Goal: Task Accomplishment & Management: Use online tool/utility

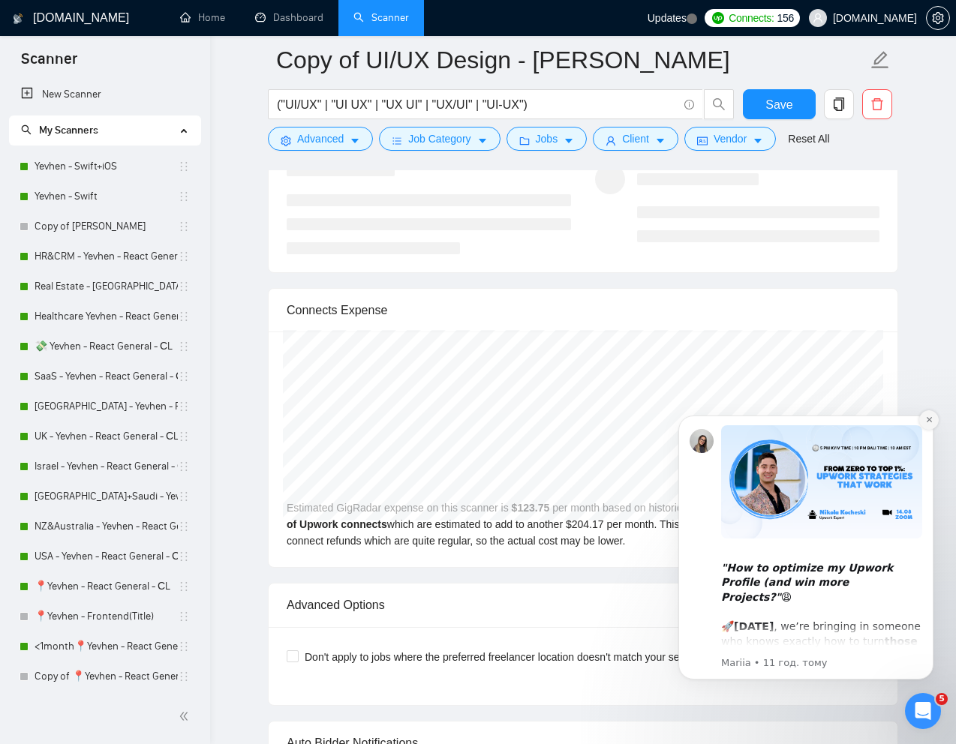
click at [928, 418] on icon "Dismiss notification" at bounding box center [929, 420] width 8 height 8
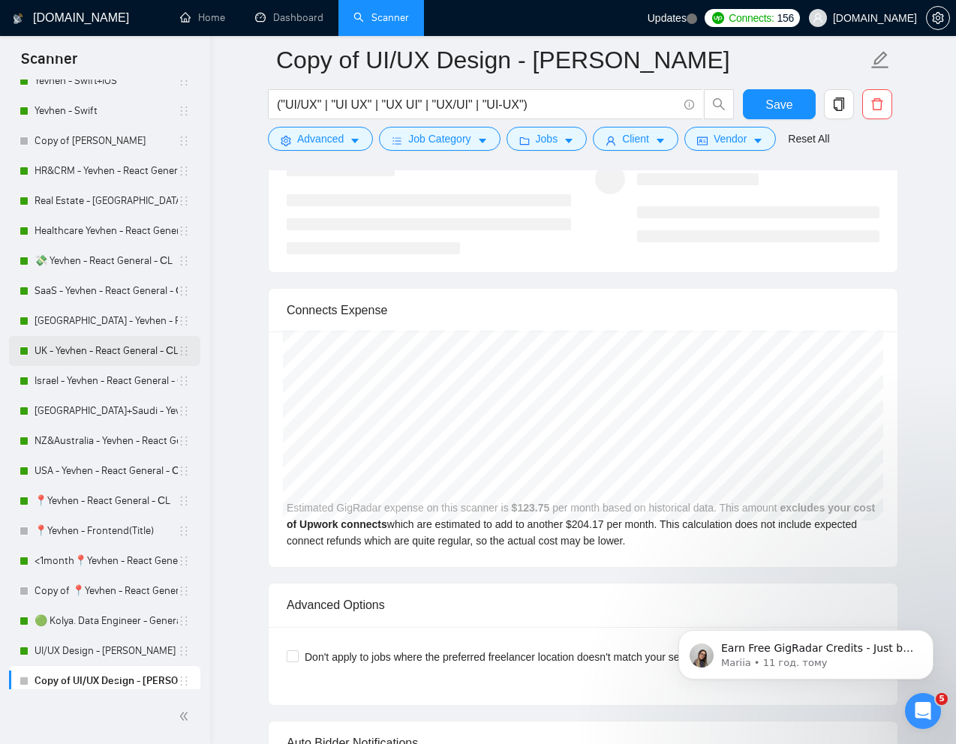
scroll to position [84, 0]
click at [91, 495] on link "📍Yevhen - React General - СL" at bounding box center [106, 503] width 143 height 30
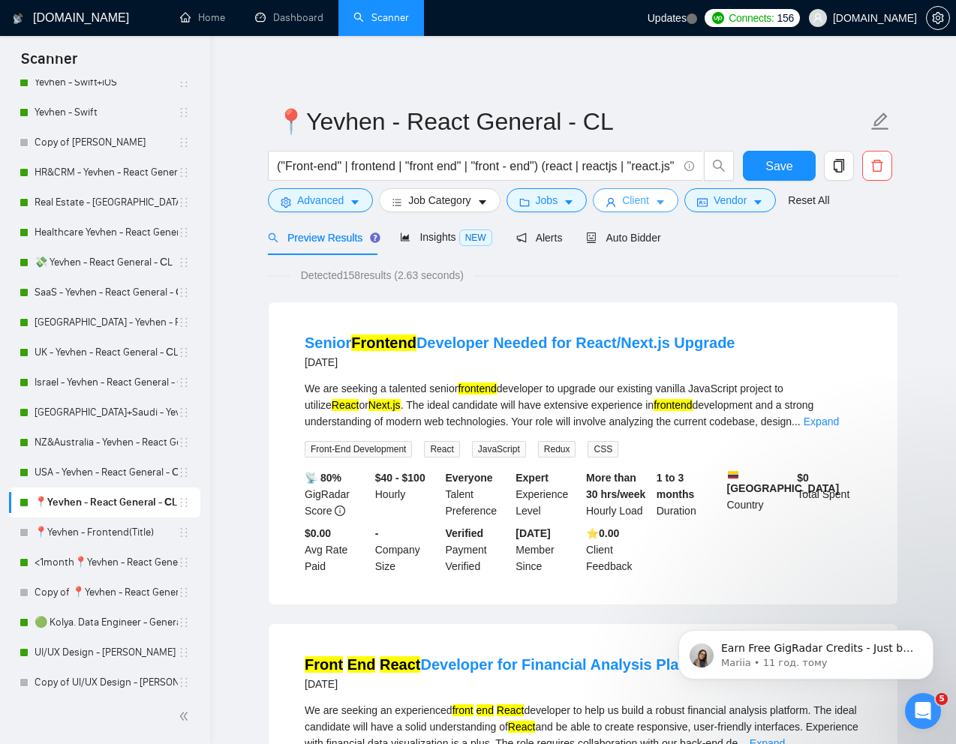
click at [641, 206] on span "Client" at bounding box center [635, 200] width 27 height 17
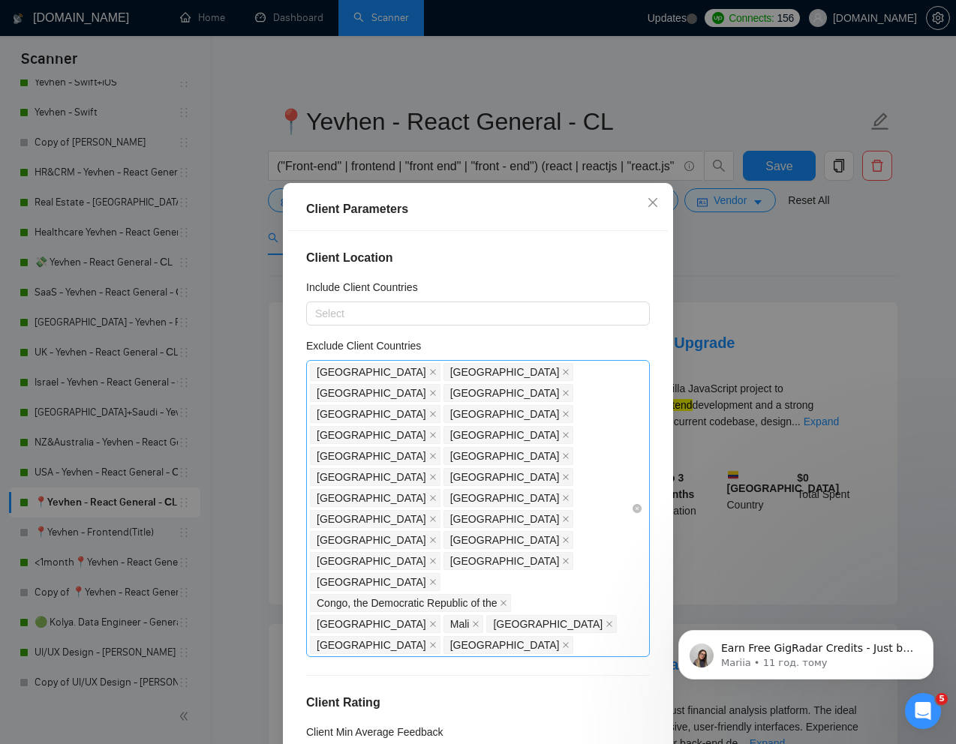
click at [588, 494] on div "India Bangladesh Pakistan Nigeria Niger Philippines Russia Uzbekistan Kazakhsta…" at bounding box center [470, 509] width 321 height 294
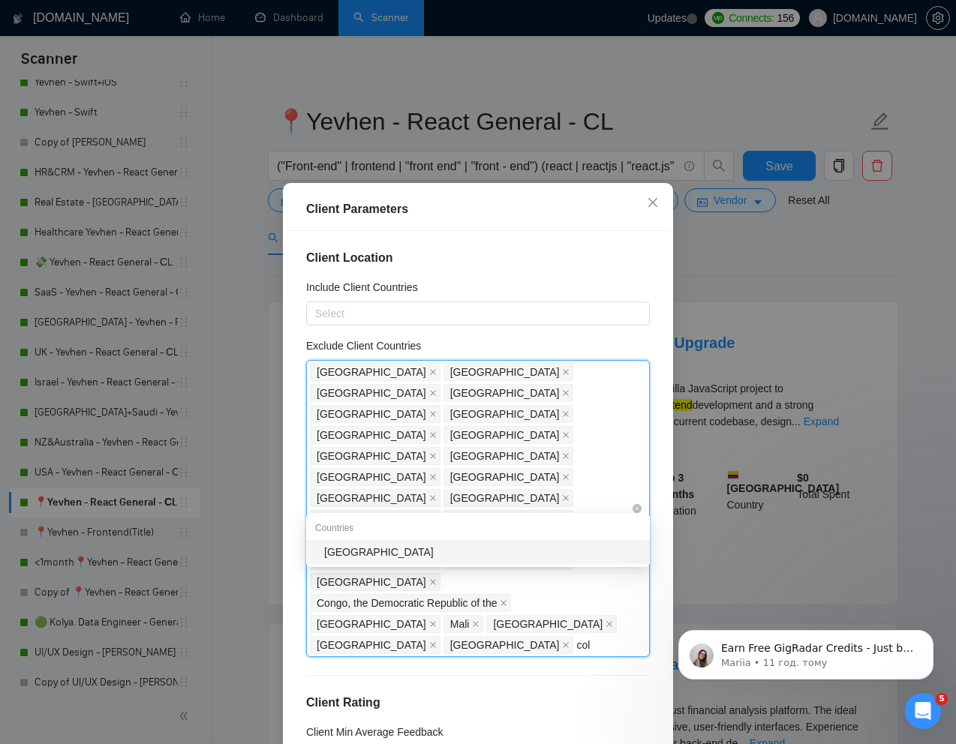
type input "colo"
click at [455, 557] on div "Colombia" at bounding box center [482, 552] width 317 height 17
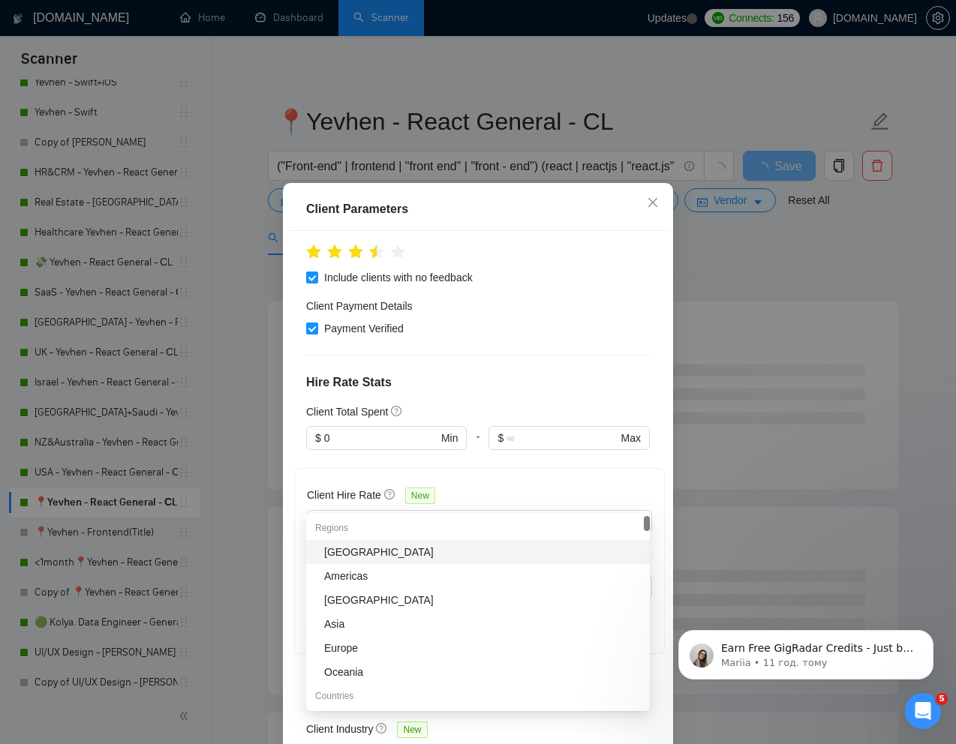
scroll to position [555, 0]
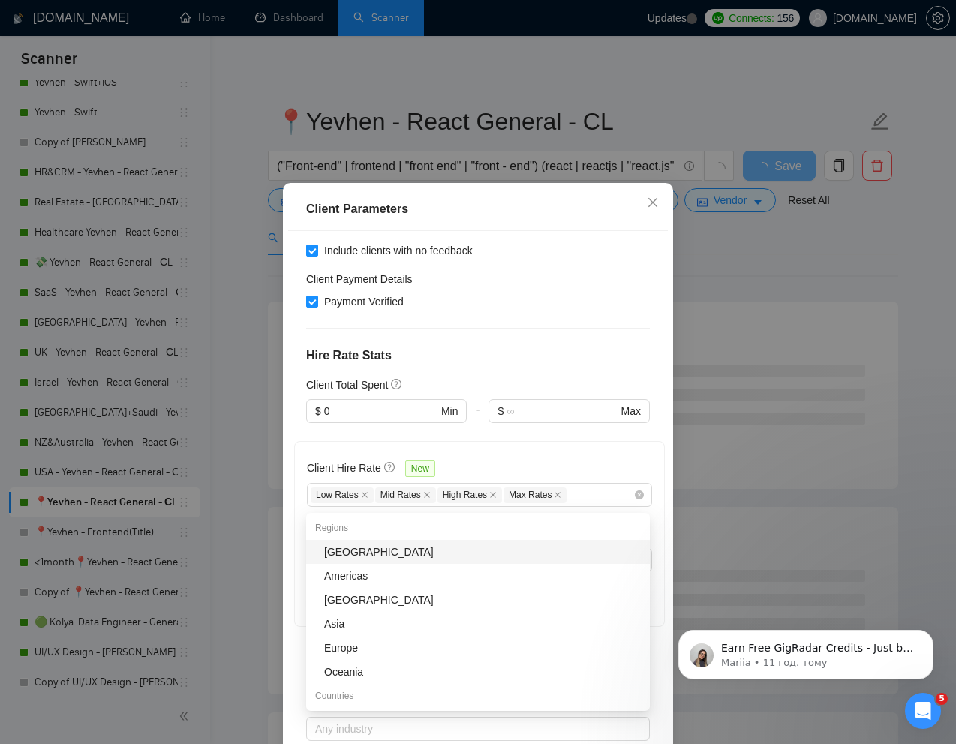
click at [646, 470] on div "Client Location Include Client Countries Select Exclude Client Countries India …" at bounding box center [478, 491] width 380 height 521
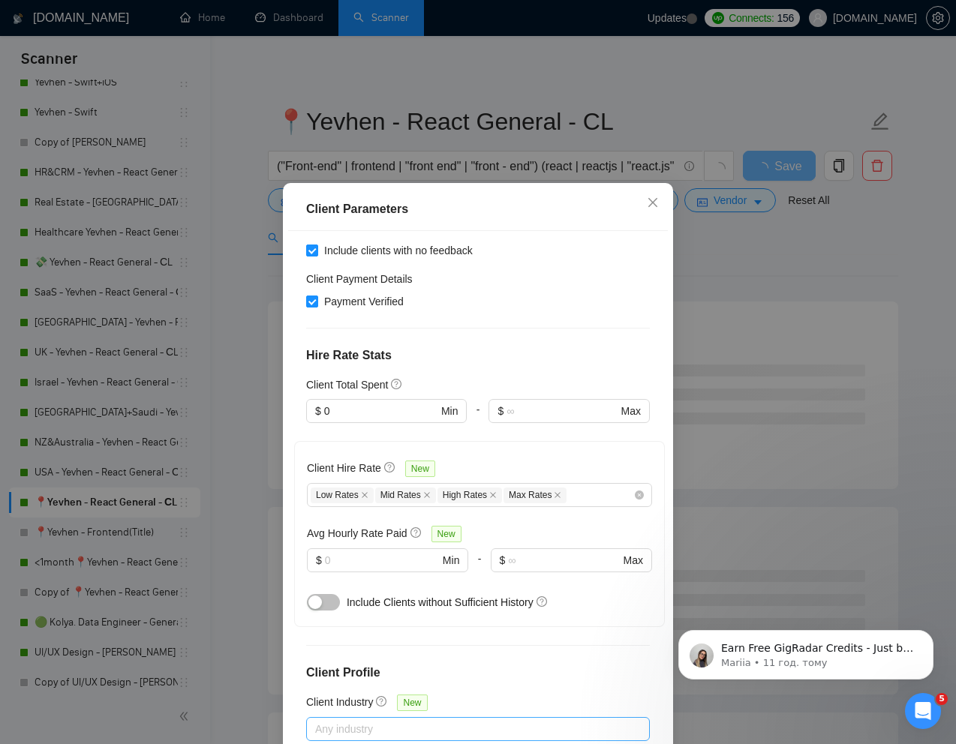
scroll to position [74, 0]
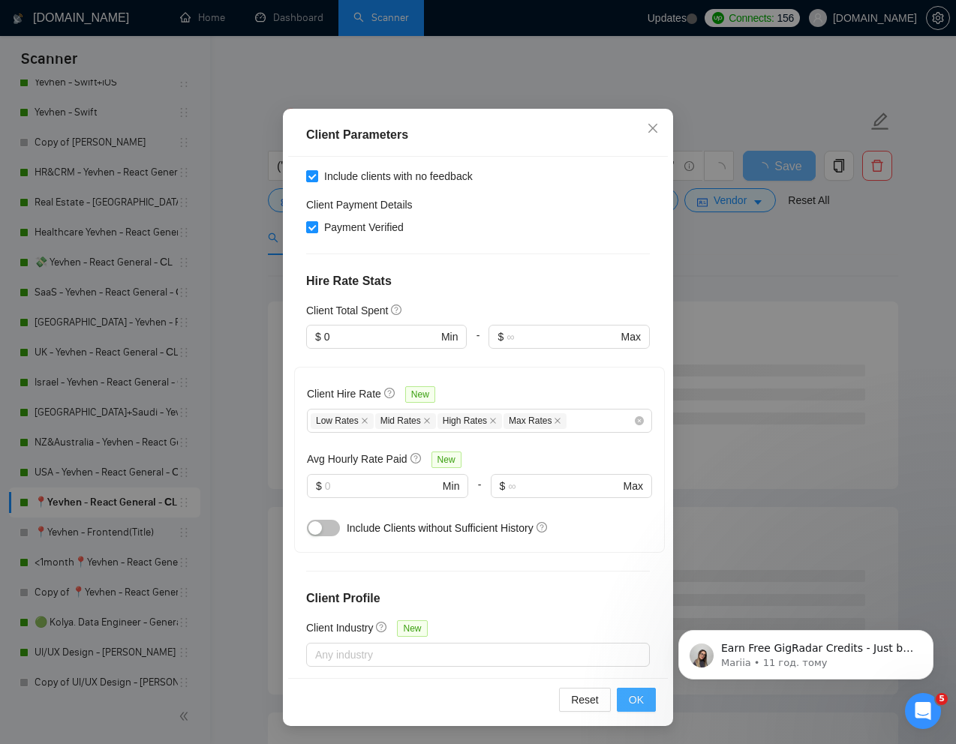
click at [639, 702] on span "OK" at bounding box center [636, 700] width 15 height 17
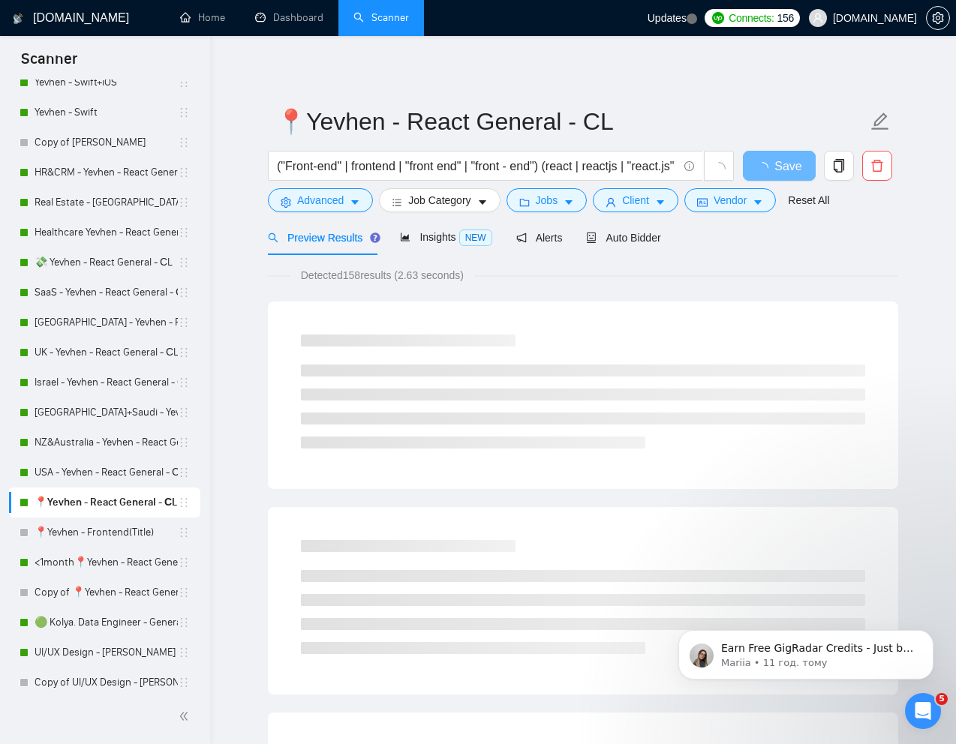
scroll to position [0, 0]
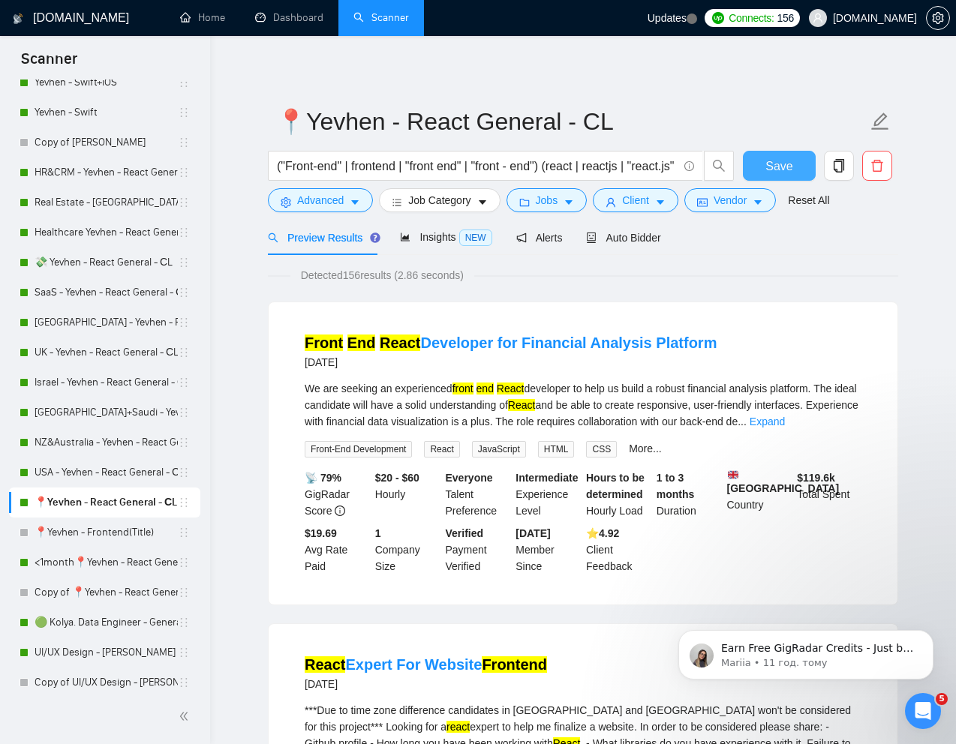
click at [775, 164] on span "Save" at bounding box center [778, 166] width 27 height 19
click at [94, 646] on link "UI/UX Design - [PERSON_NAME]" at bounding box center [106, 653] width 143 height 30
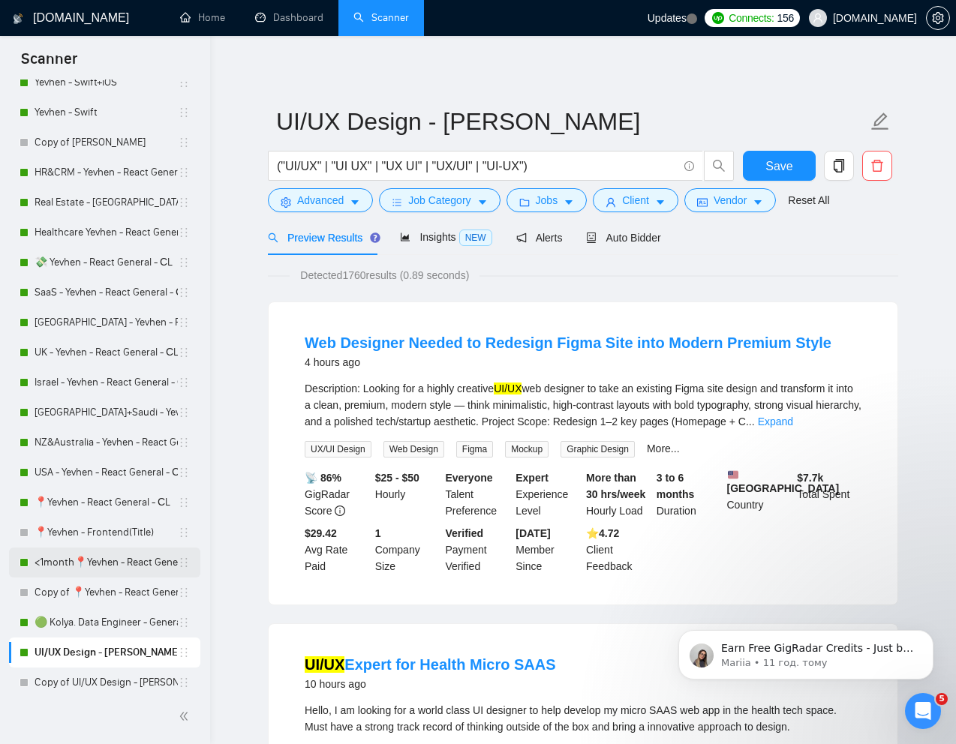
click at [68, 565] on link "<1month📍Yevhen - React General - СL" at bounding box center [106, 563] width 143 height 30
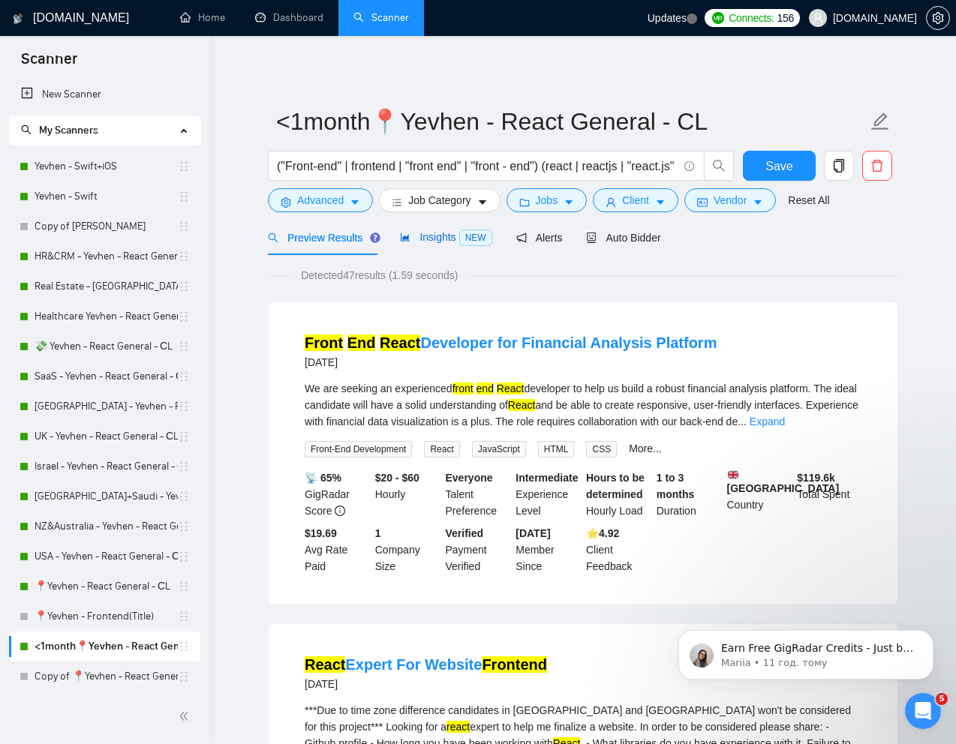
click at [440, 239] on span "Insights NEW" at bounding box center [446, 237] width 92 height 12
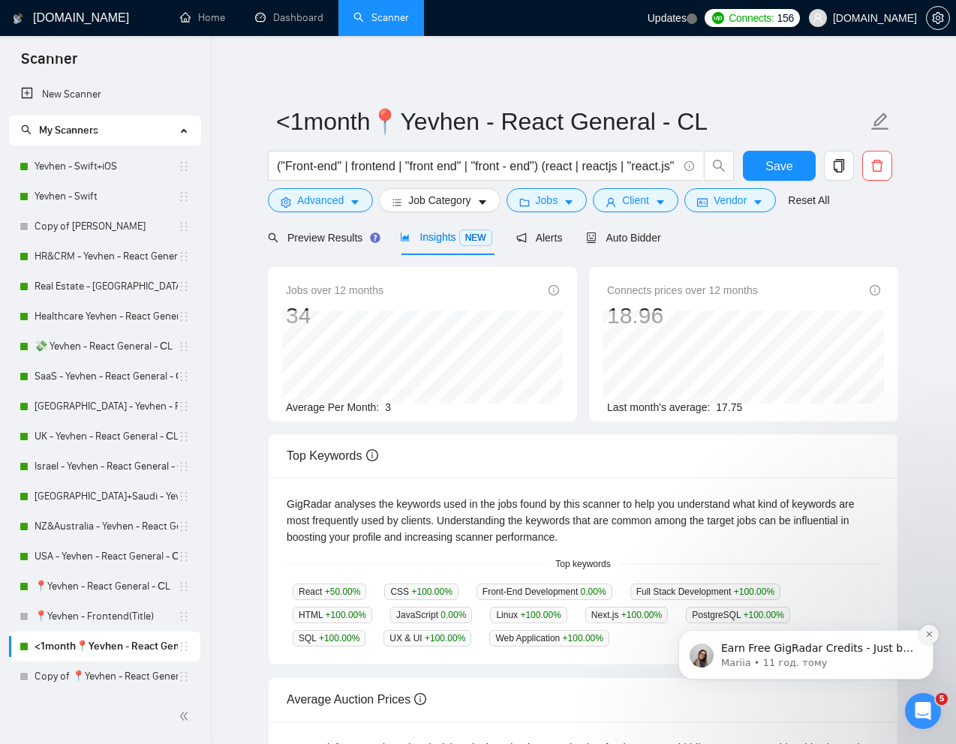
click at [933, 633] on button "Dismiss notification" at bounding box center [929, 635] width 20 height 20
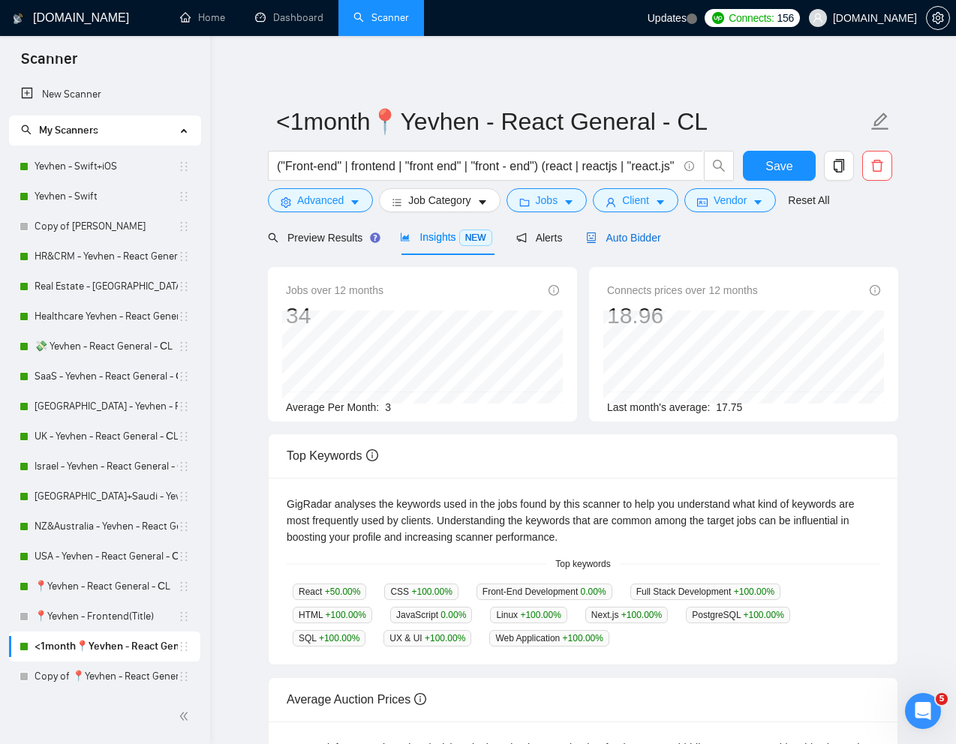
click at [631, 239] on span "Auto Bidder" at bounding box center [623, 238] width 74 height 12
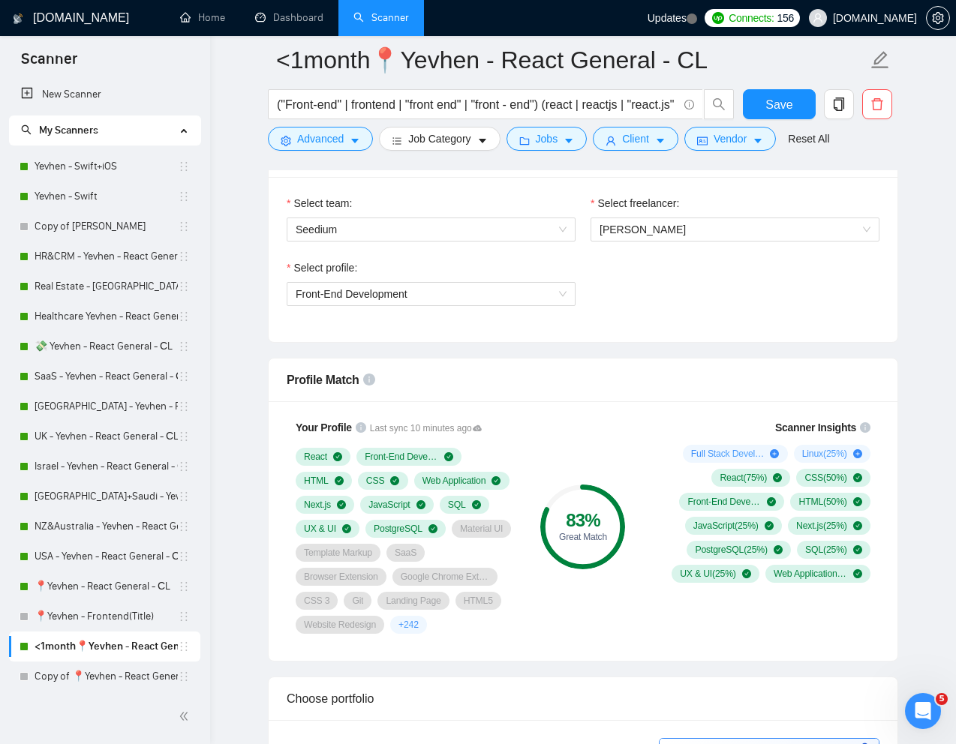
scroll to position [794, 0]
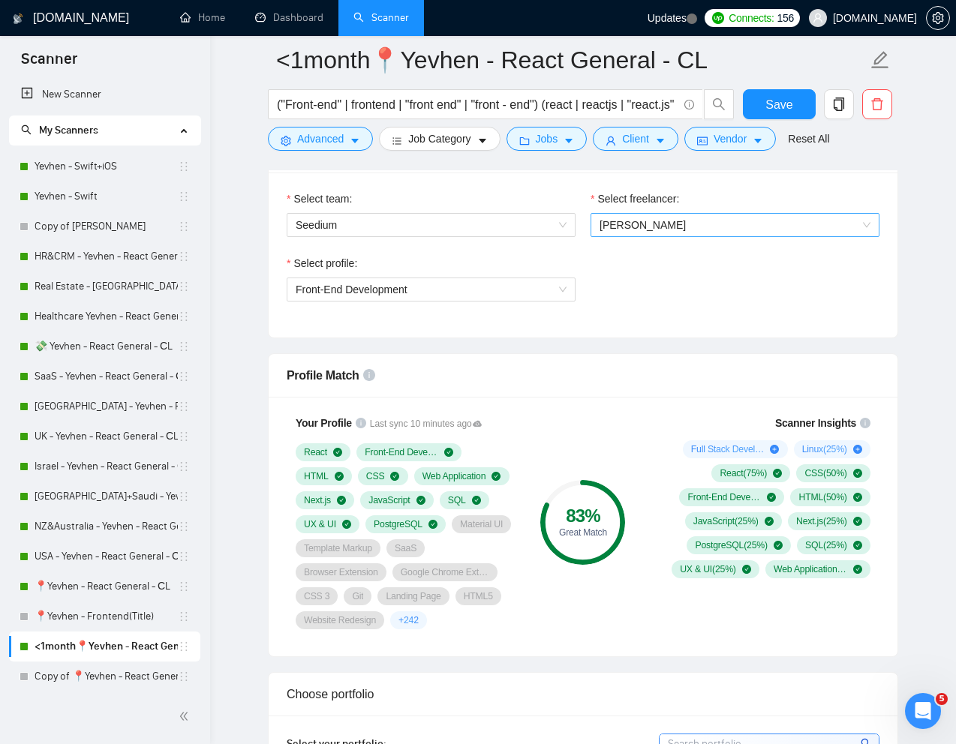
click at [759, 230] on span "Yevhen Shevchenko" at bounding box center [735, 225] width 271 height 23
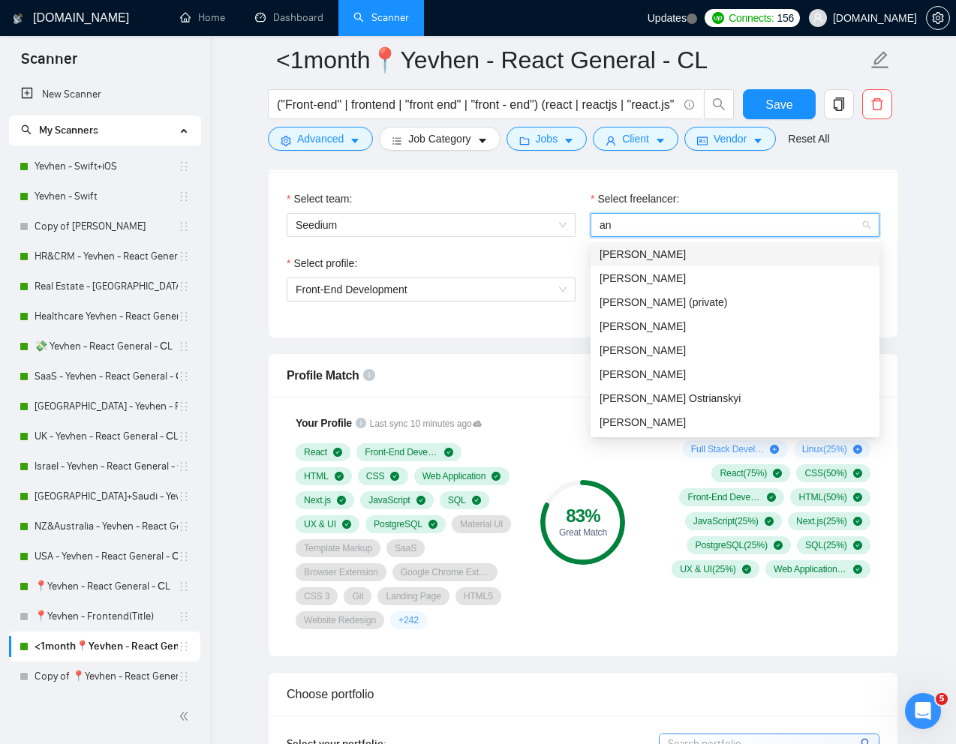
type input "ant"
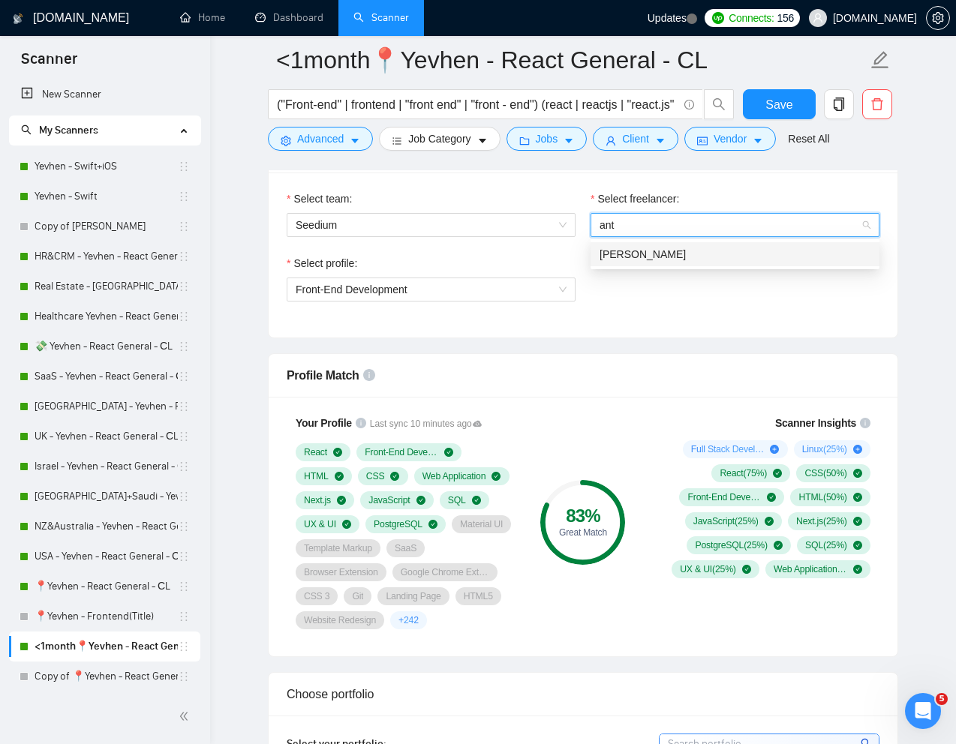
click at [703, 247] on div "Anton Kolesnyk" at bounding box center [735, 254] width 271 height 17
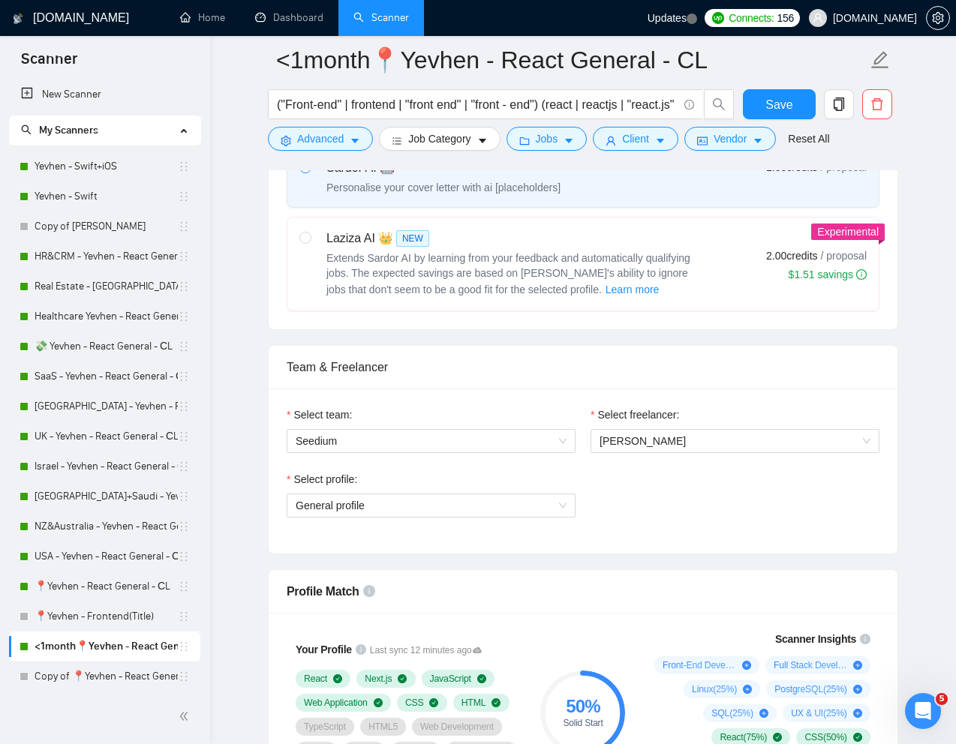
scroll to position [652, 0]
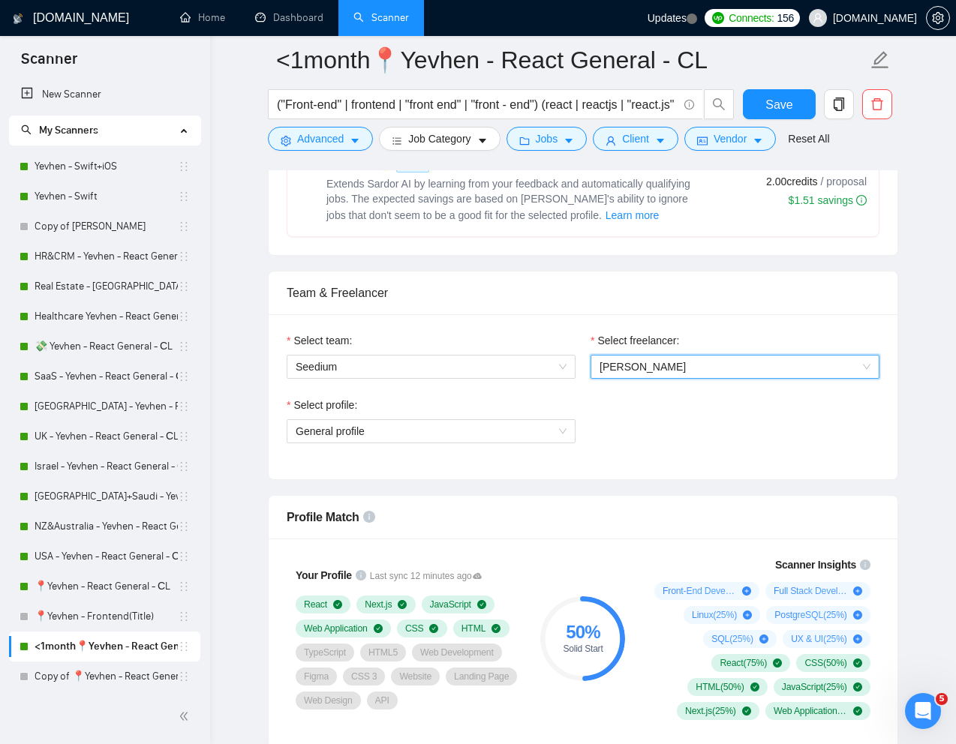
click at [714, 371] on span "Anton Kolesnyk" at bounding box center [735, 367] width 271 height 23
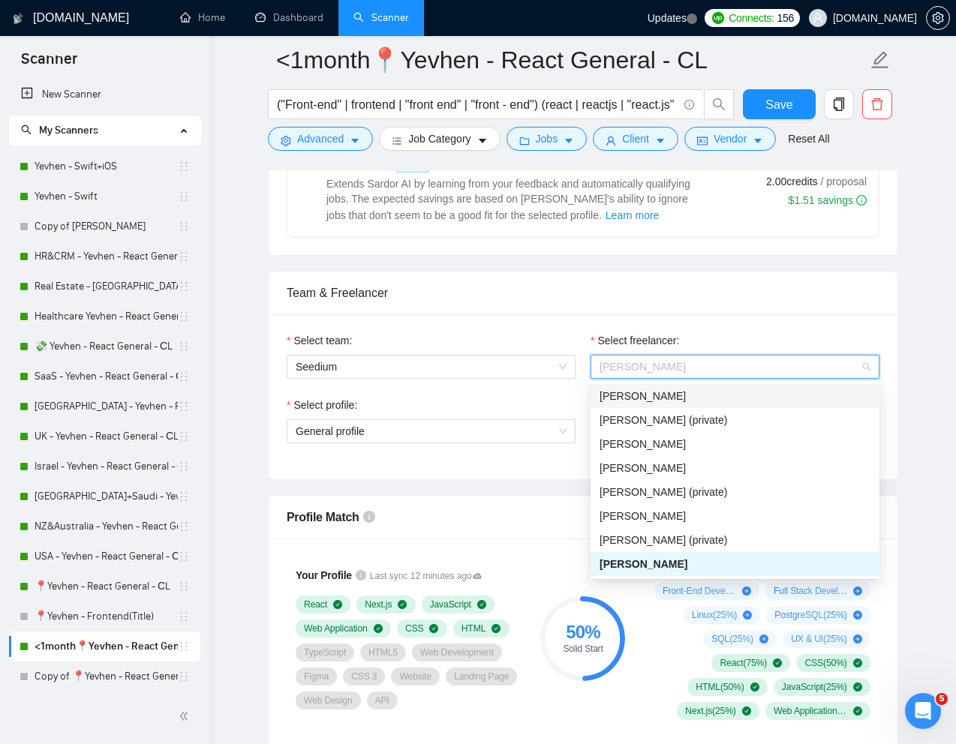
click at [686, 394] on span "Yevhen Shevchenko" at bounding box center [643, 396] width 86 height 12
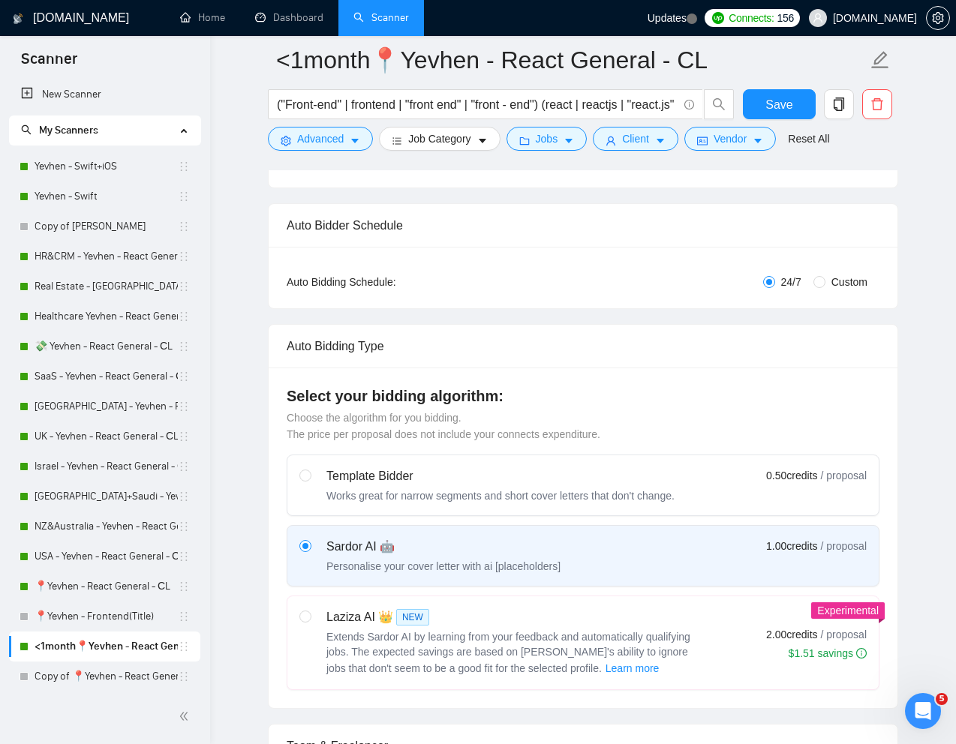
scroll to position [0, 0]
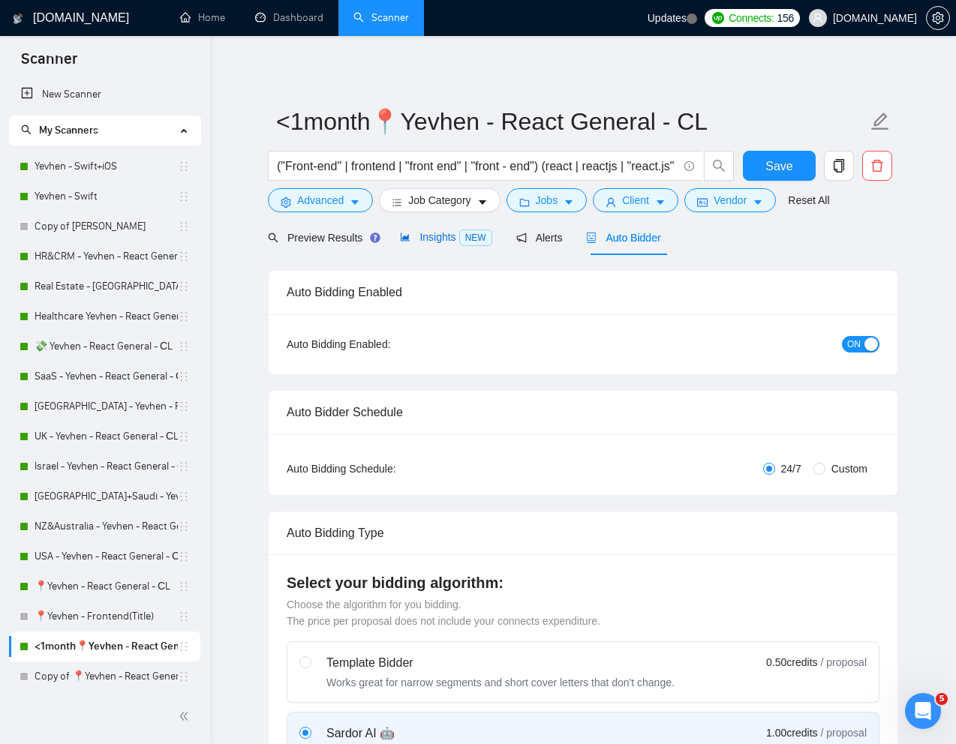
click at [437, 238] on span "Insights NEW" at bounding box center [446, 237] width 92 height 12
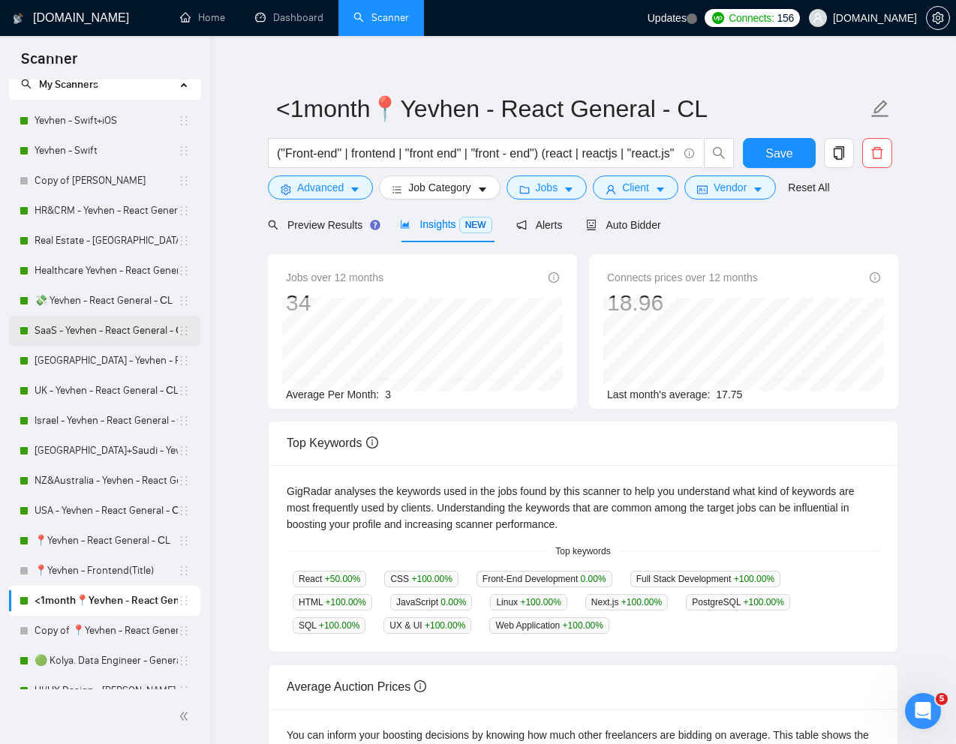
scroll to position [55, 0]
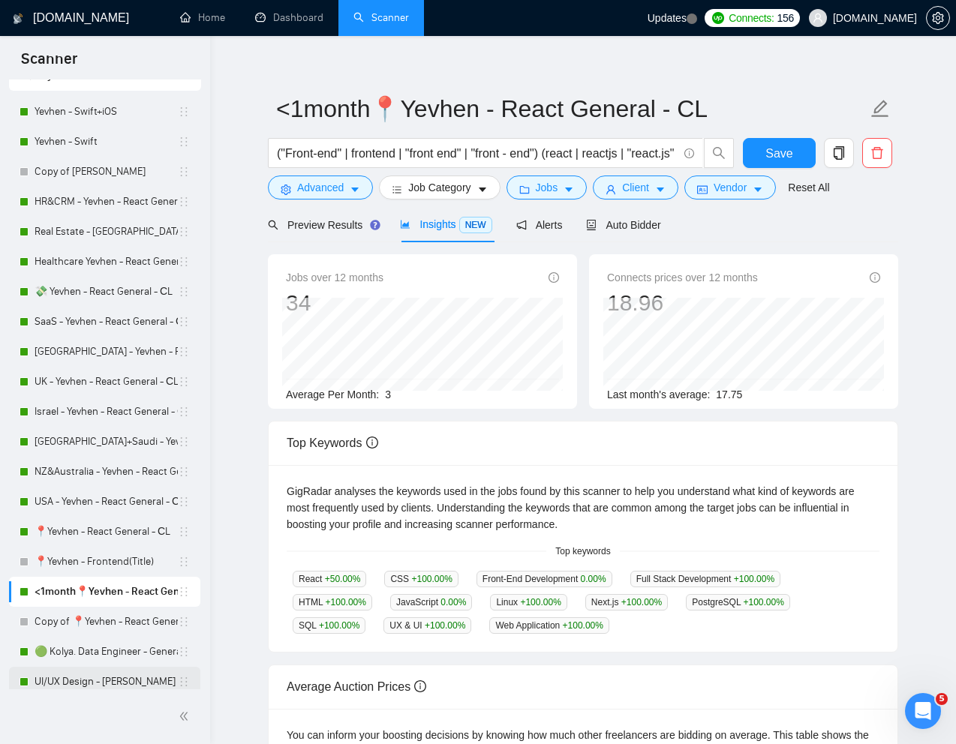
click at [93, 684] on link "UI/UX Design - [PERSON_NAME]" at bounding box center [106, 682] width 143 height 30
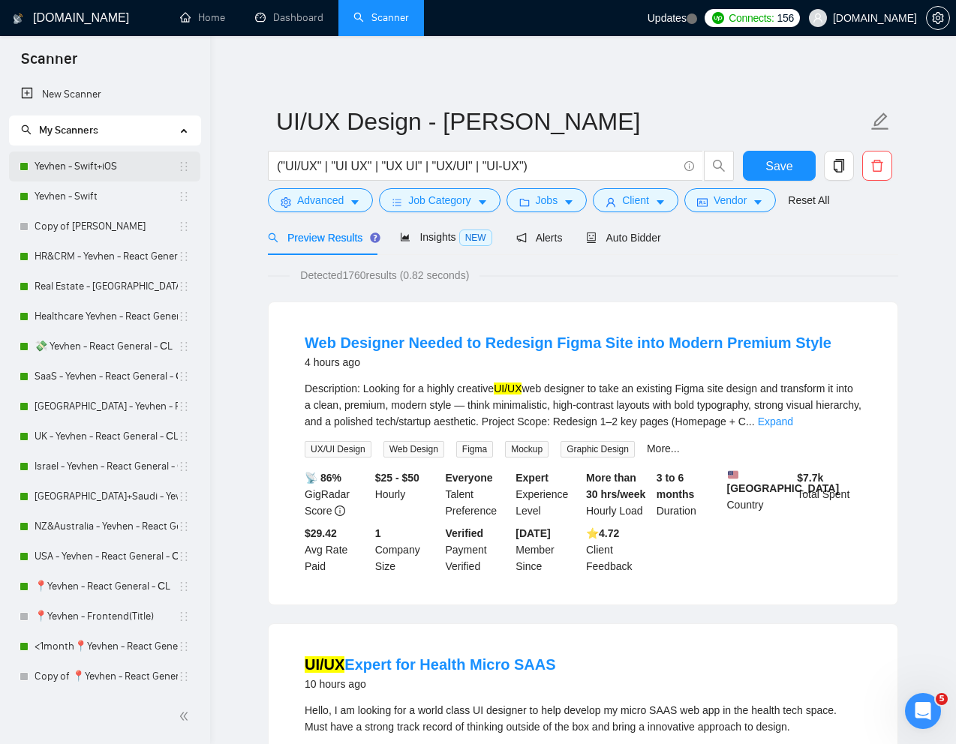
click at [82, 166] on link "Yevhen - Swift+iOS" at bounding box center [106, 167] width 143 height 30
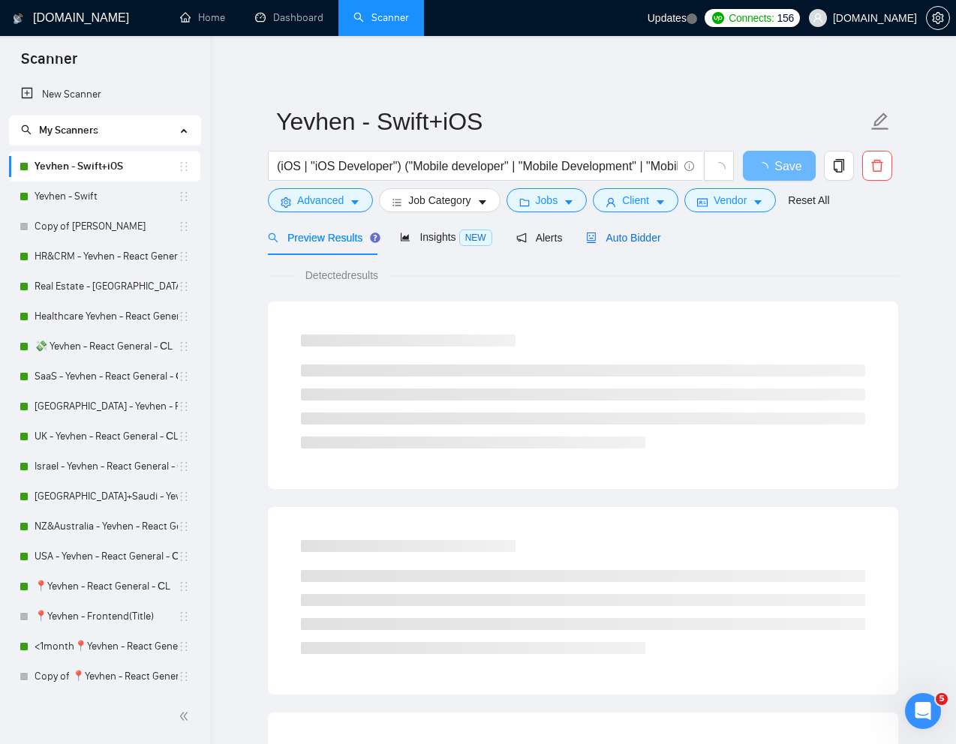
click at [642, 236] on span "Auto Bidder" at bounding box center [623, 238] width 74 height 12
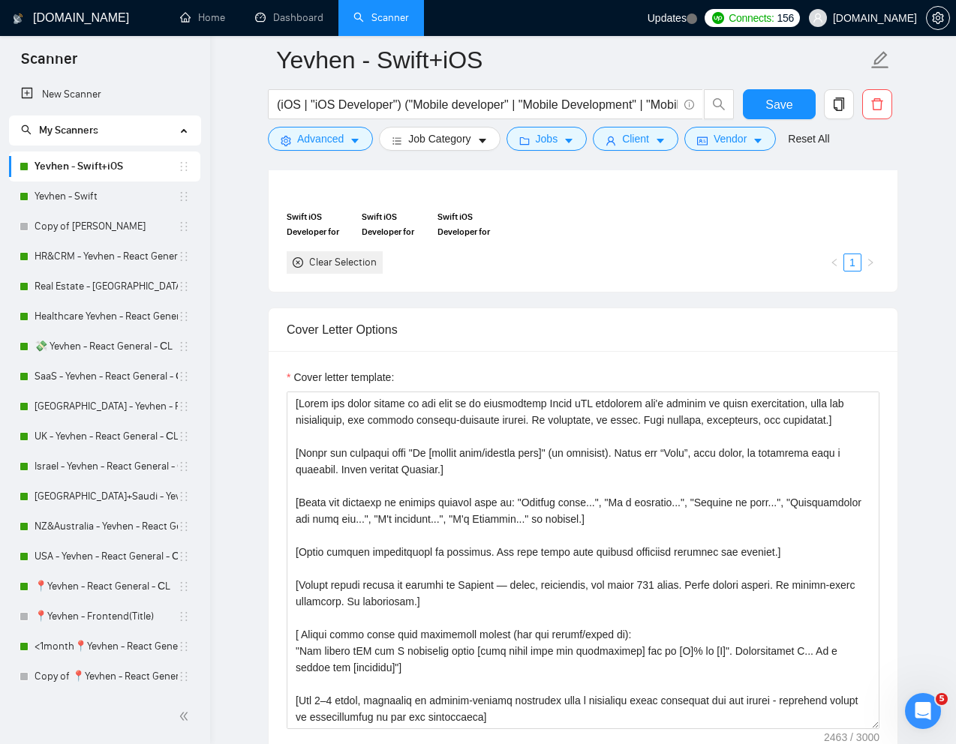
scroll to position [1520, 0]
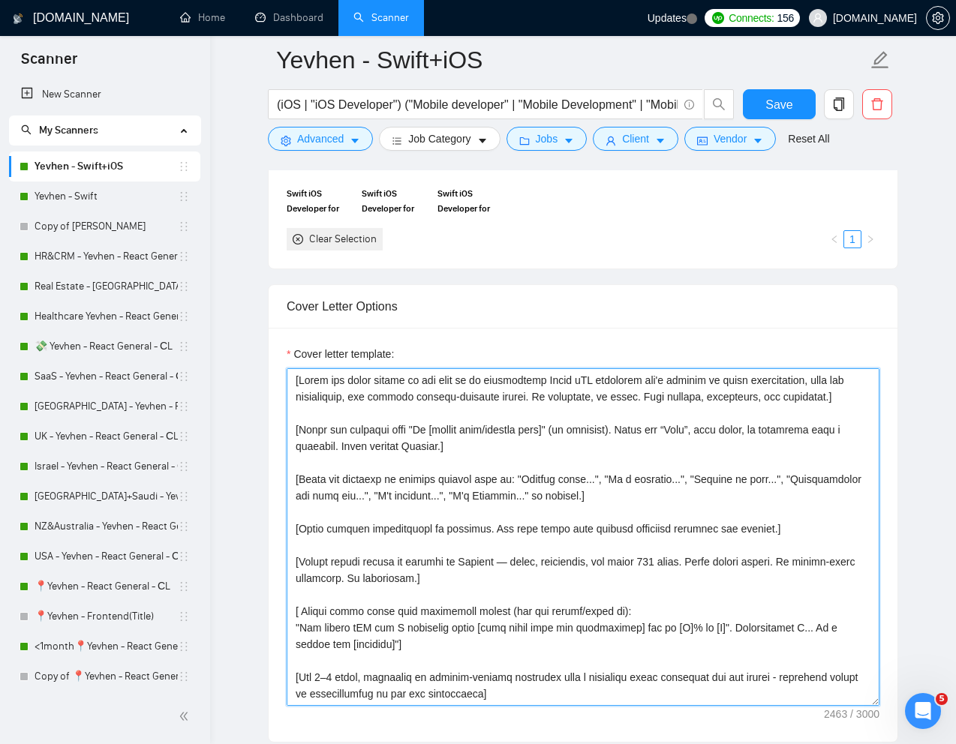
click at [591, 554] on textarea "Cover letter template:" at bounding box center [583, 537] width 593 height 338
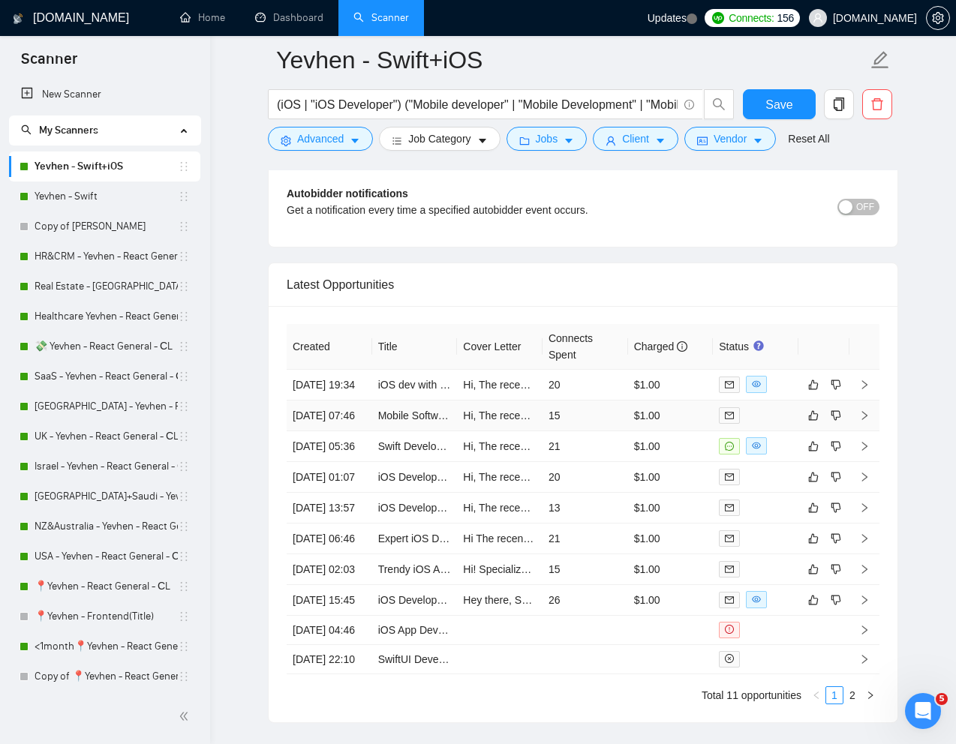
scroll to position [3608, 0]
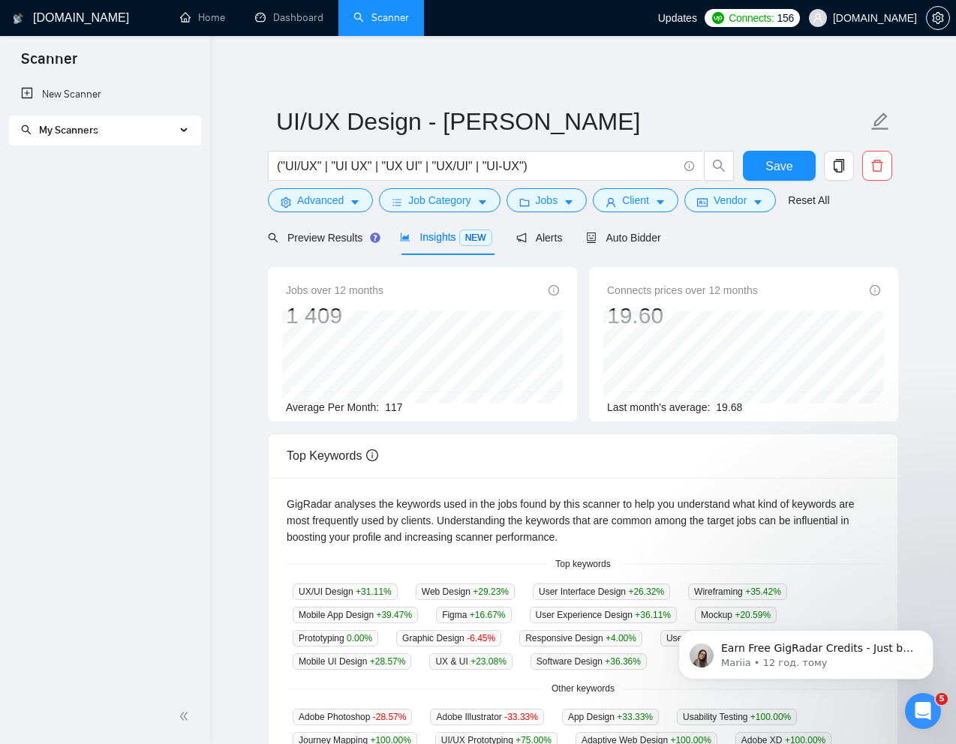
click at [387, 22] on link "Scanner" at bounding box center [381, 17] width 56 height 13
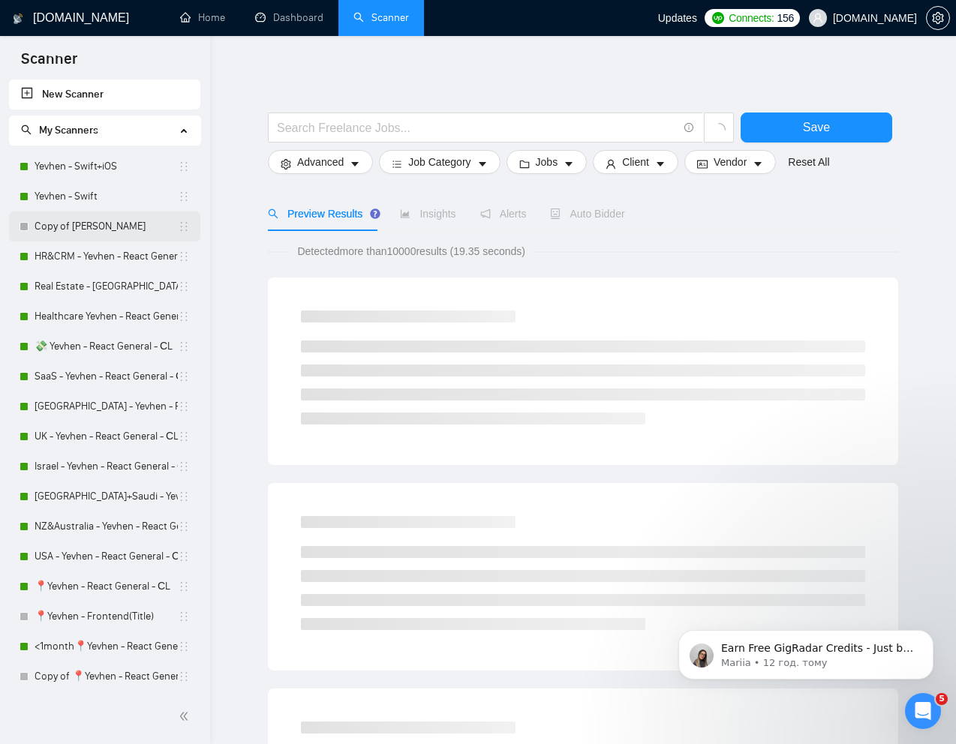
click at [105, 230] on link "Copy of [PERSON_NAME]" at bounding box center [106, 227] width 143 height 30
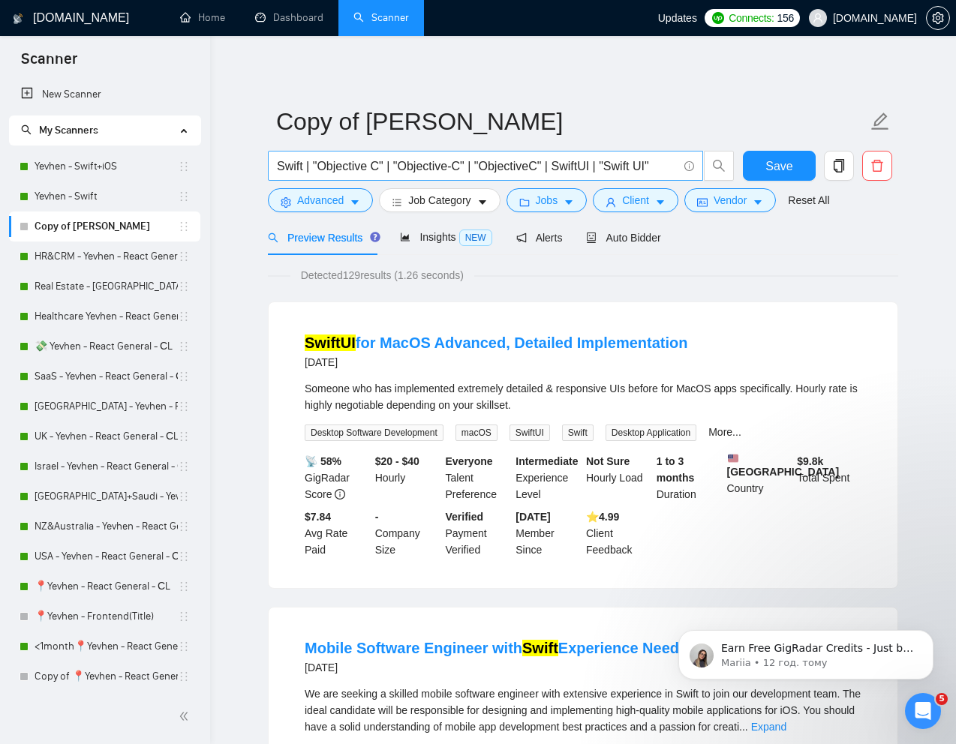
click at [470, 165] on input "Swift | "Objective C" | "Objective-C" | "ObjectiveC" | SwiftUI | "Swift UI"" at bounding box center [477, 166] width 401 height 19
paste input "We are creating a small iPad app as an MVP, similar to the Pocket Sommelier Win…"
paste input "iPad application"
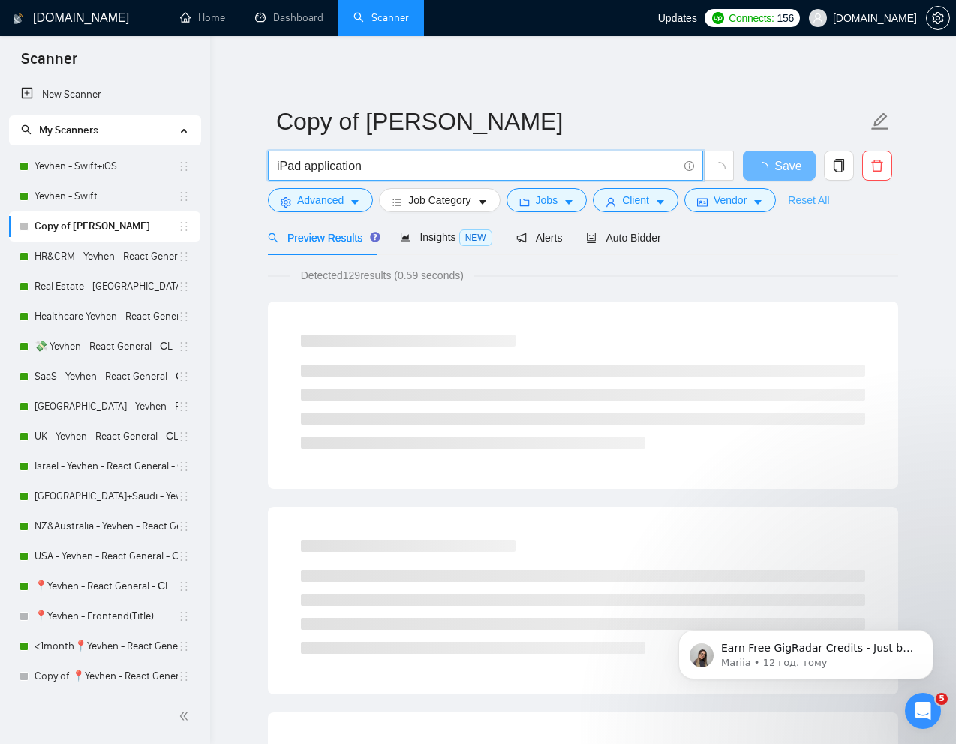
type input "iPad application"
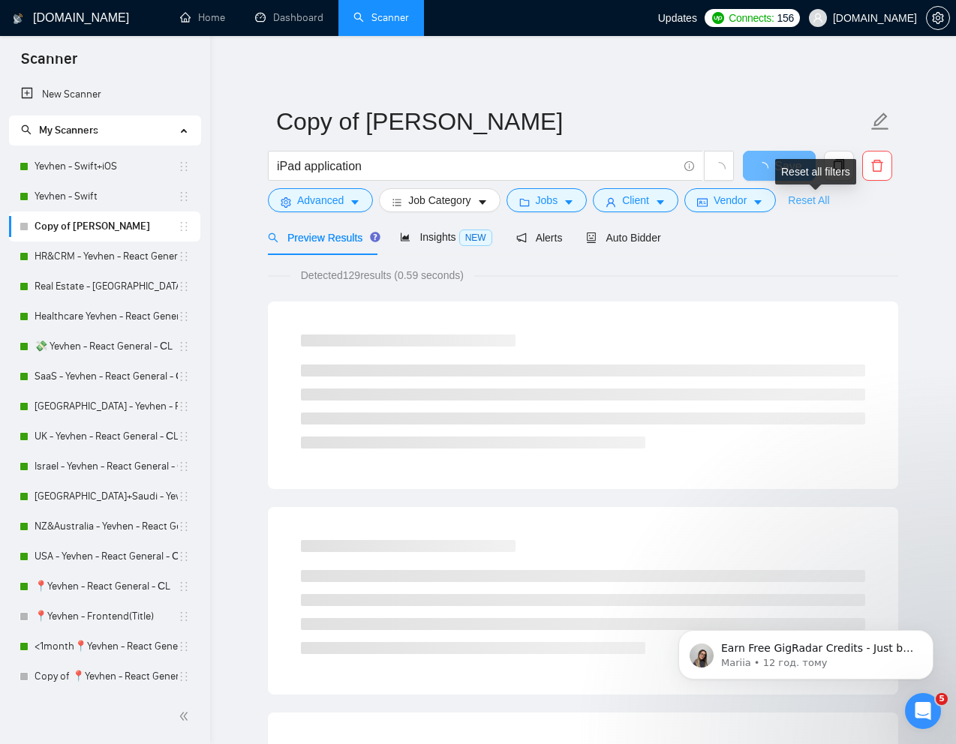
click at [816, 207] on link "Reset All" at bounding box center [808, 200] width 41 height 17
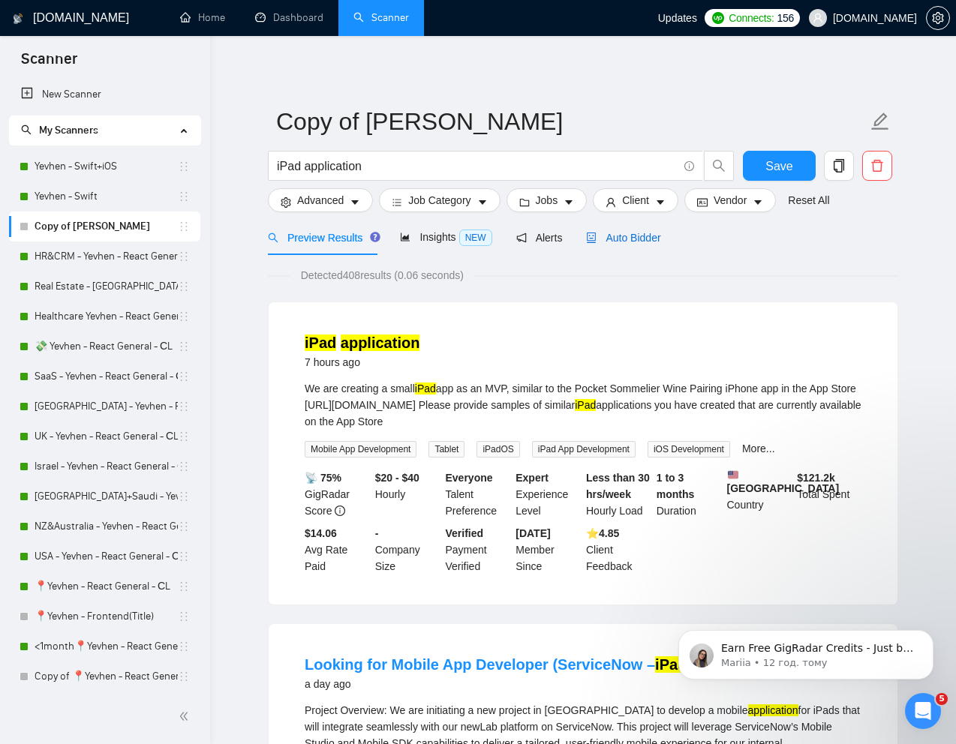
click at [642, 239] on span "Auto Bidder" at bounding box center [623, 238] width 74 height 12
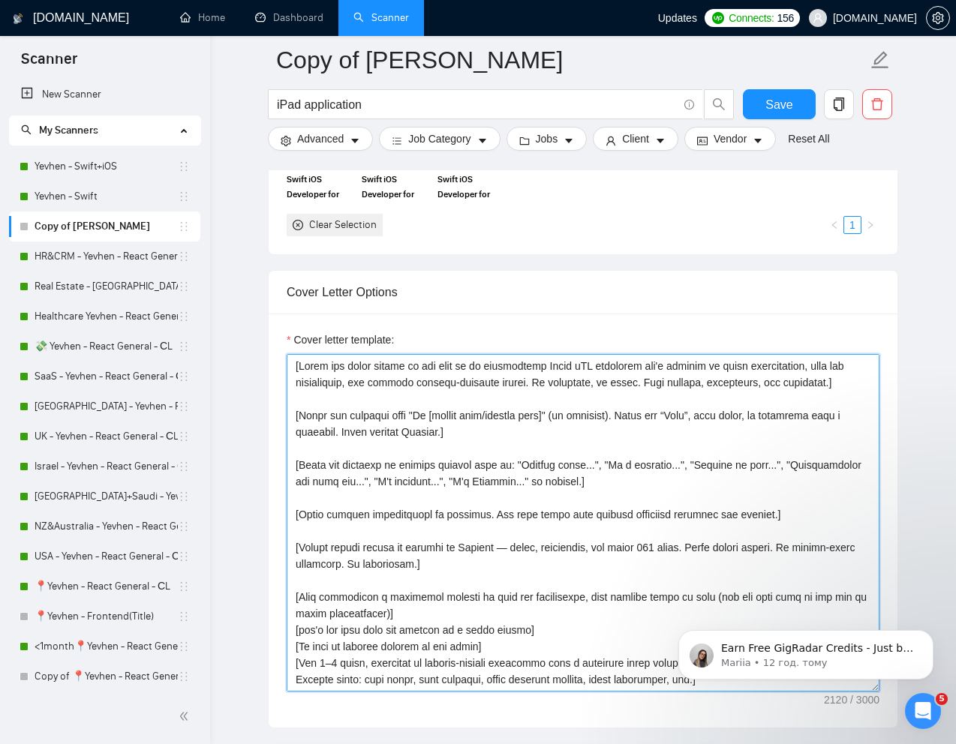
click at [521, 516] on textarea "Cover letter template:" at bounding box center [583, 523] width 593 height 338
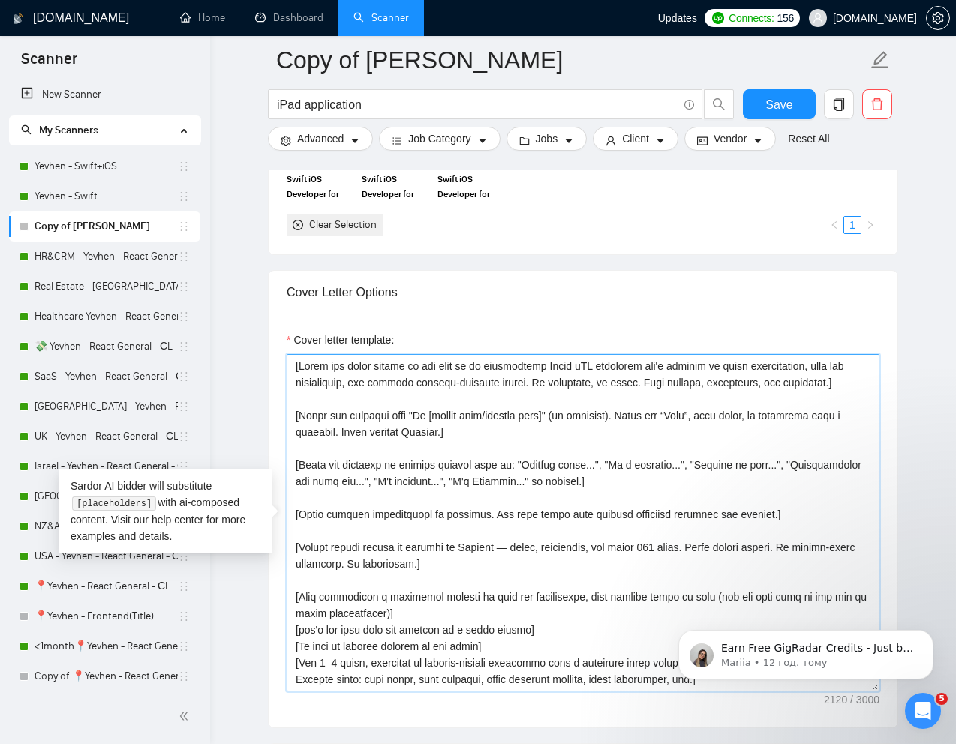
paste textarea "Create cover using this structured prompt (you can change/adopt it): "The recen…"
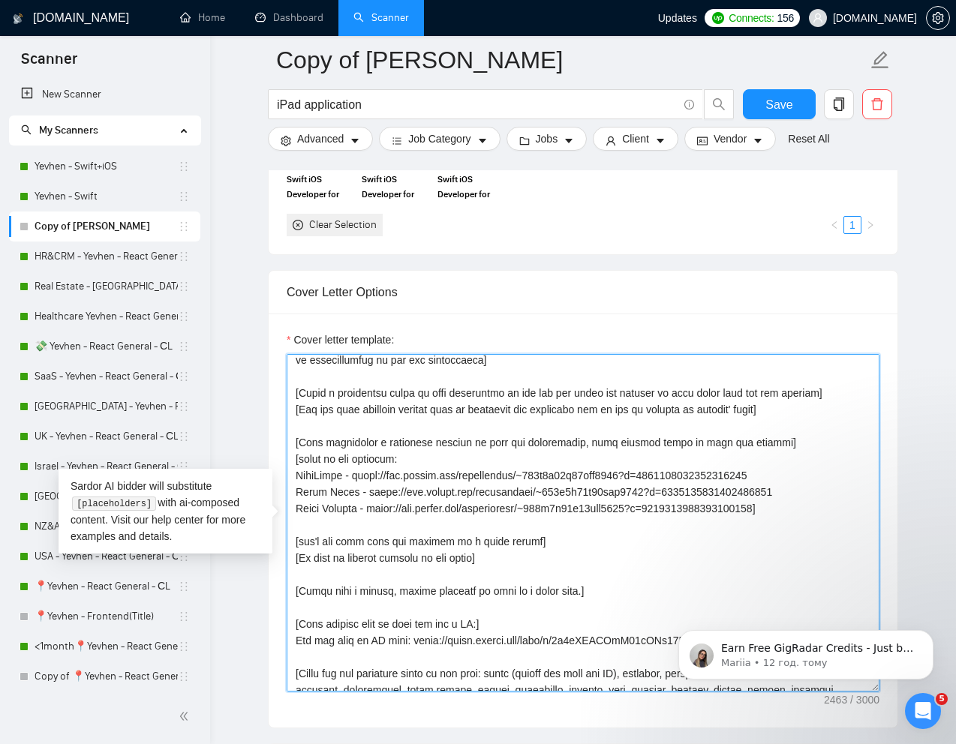
scroll to position [413, 0]
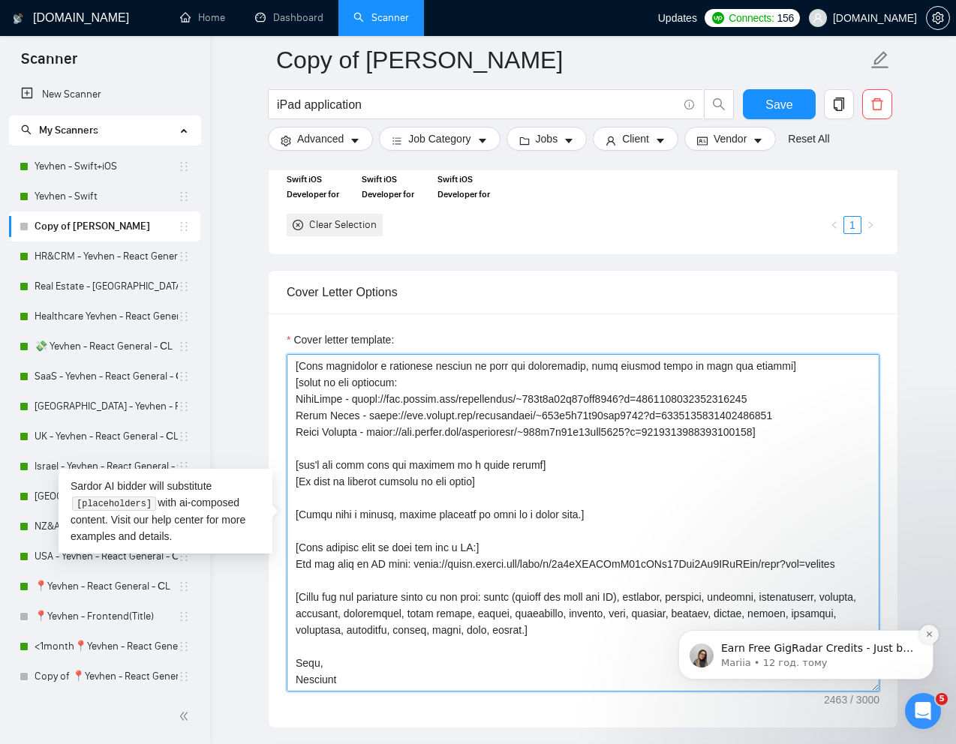
type textarea "[Write the cover letter in the tone of an experienced Swift iOS developer who's…"
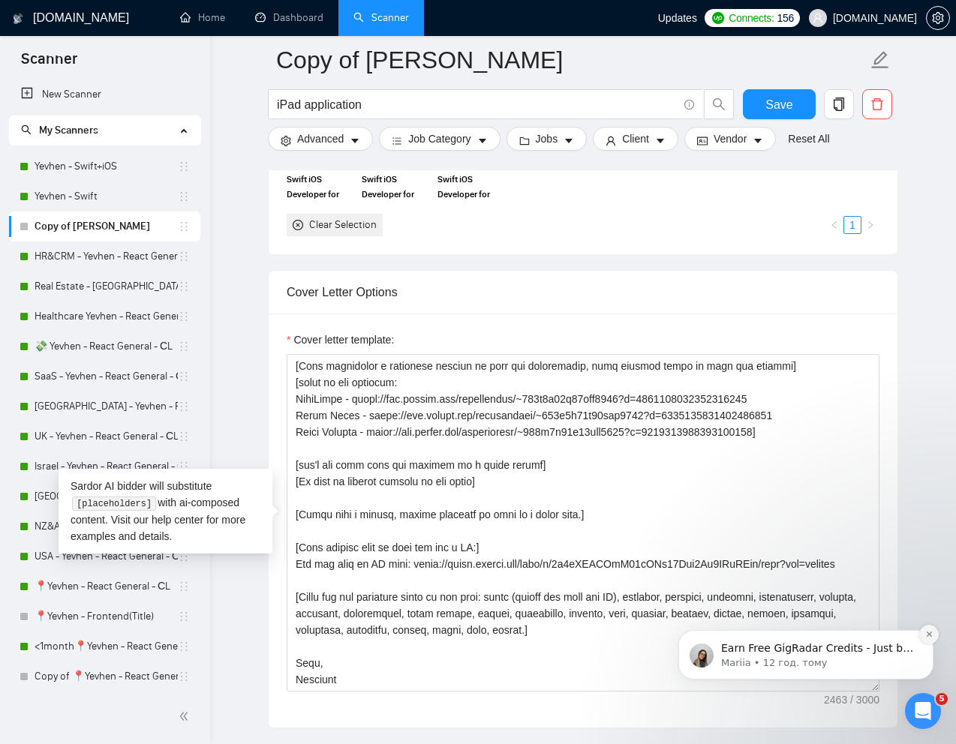
click at [932, 633] on icon "Dismiss notification" at bounding box center [929, 634] width 8 height 8
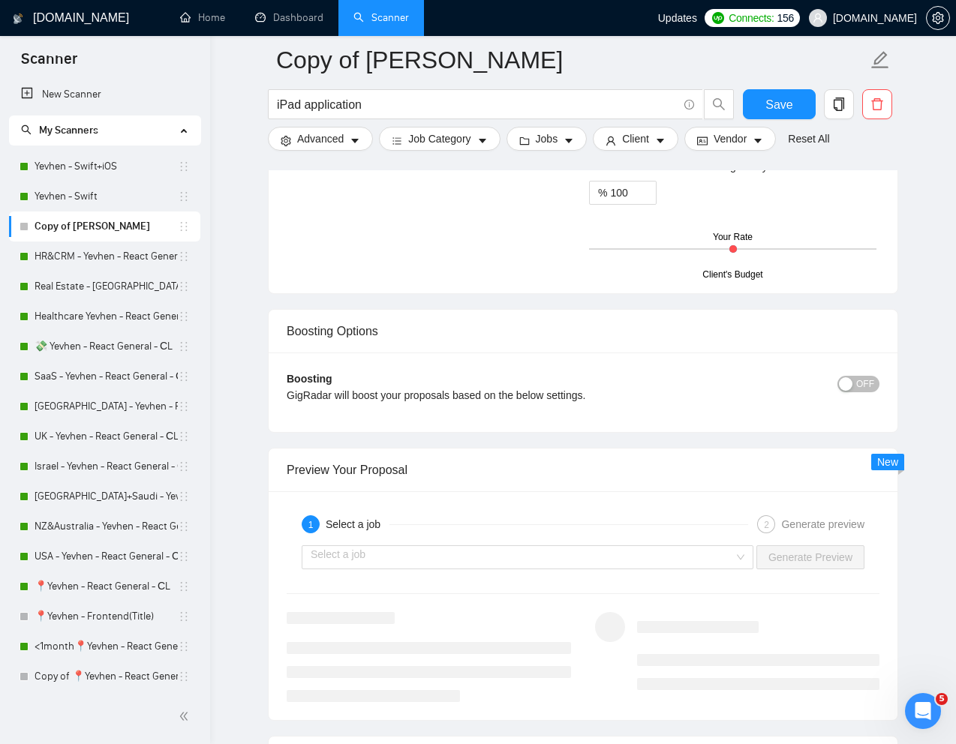
scroll to position [2570, 0]
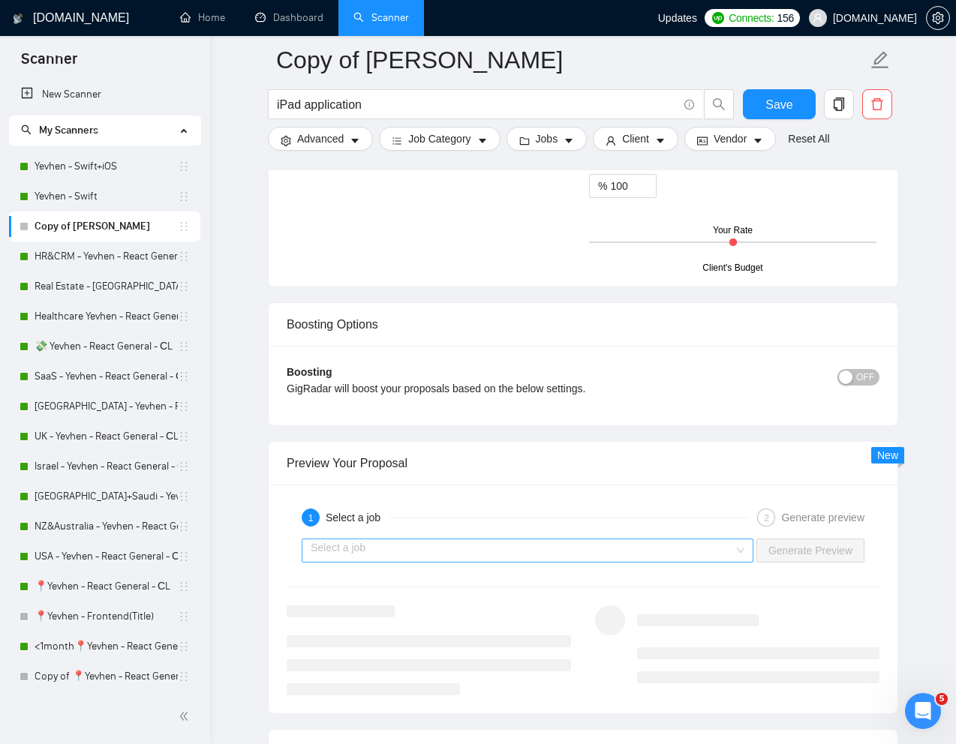
click at [724, 548] on input "search" at bounding box center [522, 550] width 423 height 23
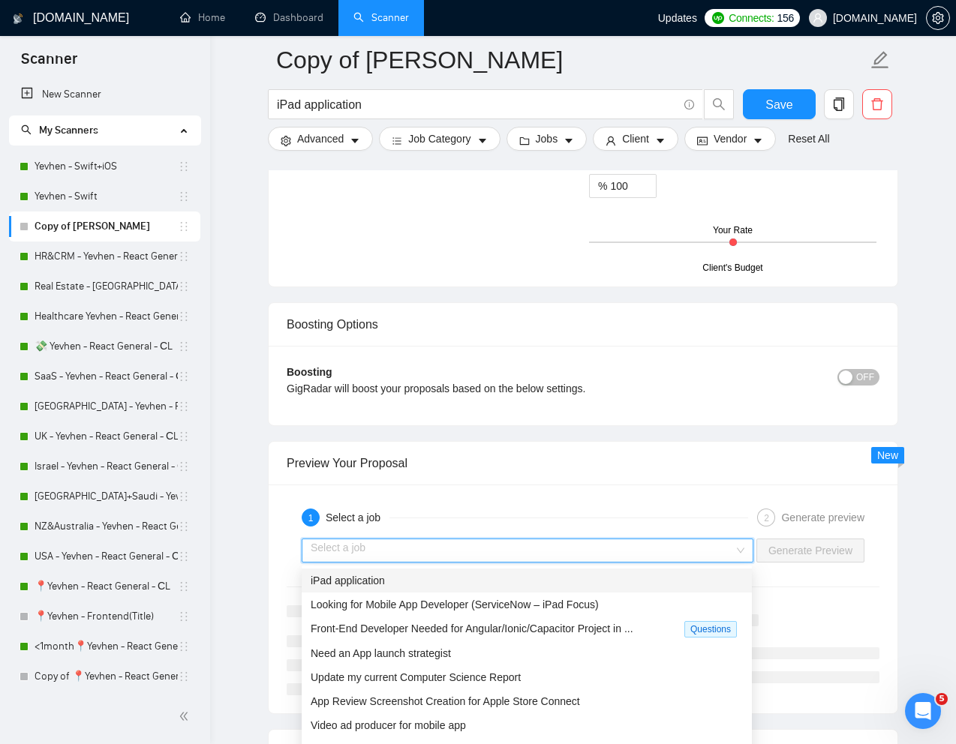
click at [570, 588] on div "iPad application" at bounding box center [527, 580] width 432 height 17
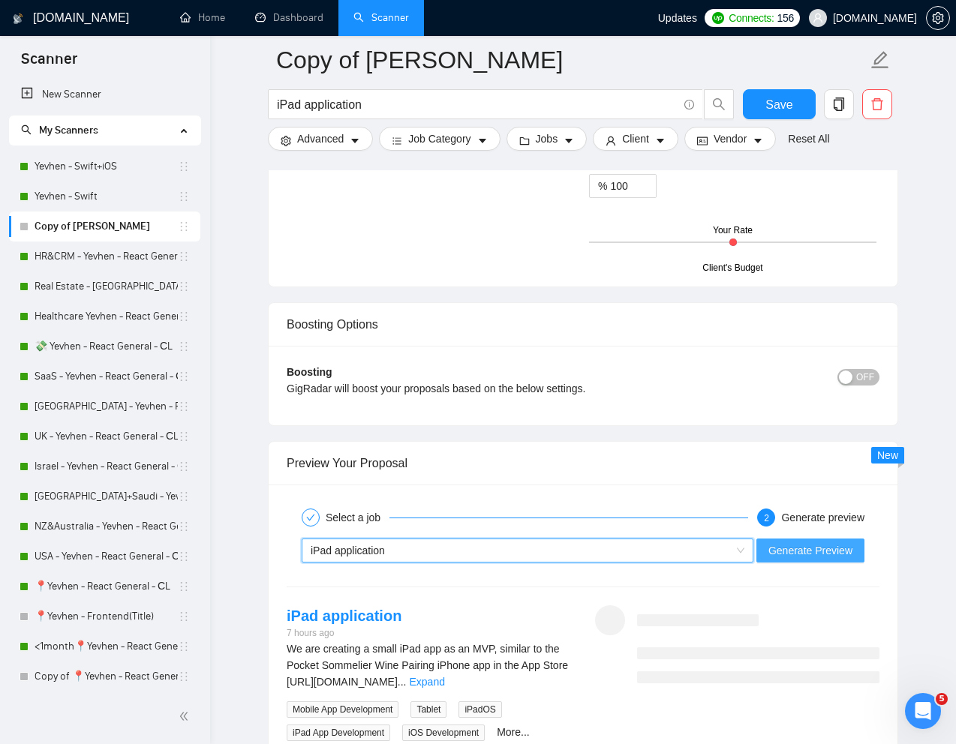
click at [792, 554] on span "Generate Preview" at bounding box center [810, 550] width 84 height 17
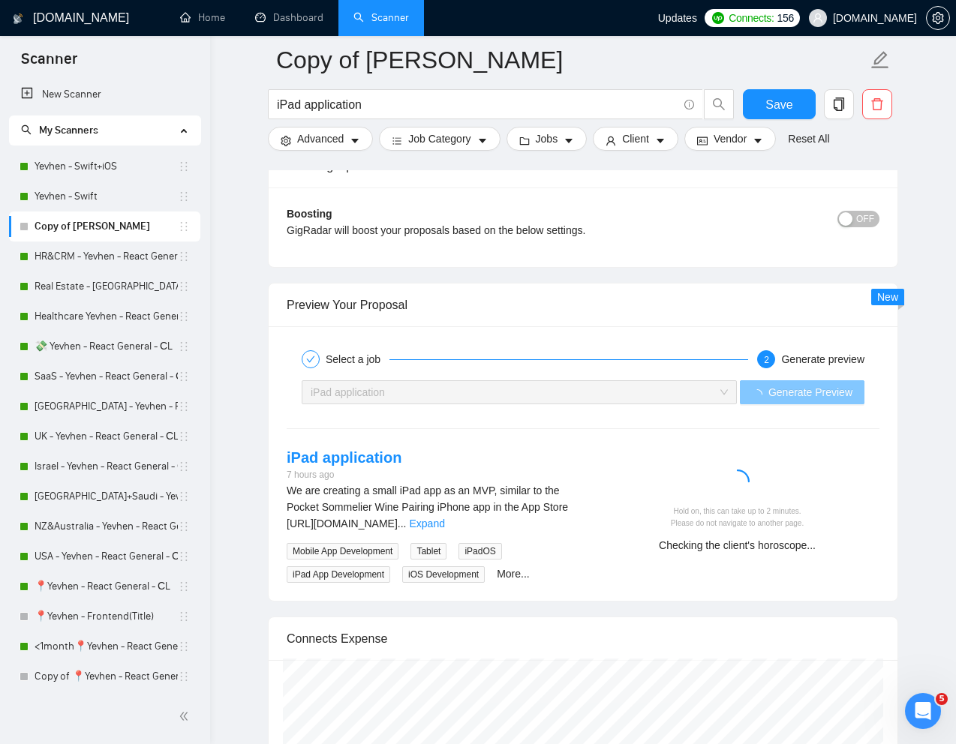
scroll to position [2729, 0]
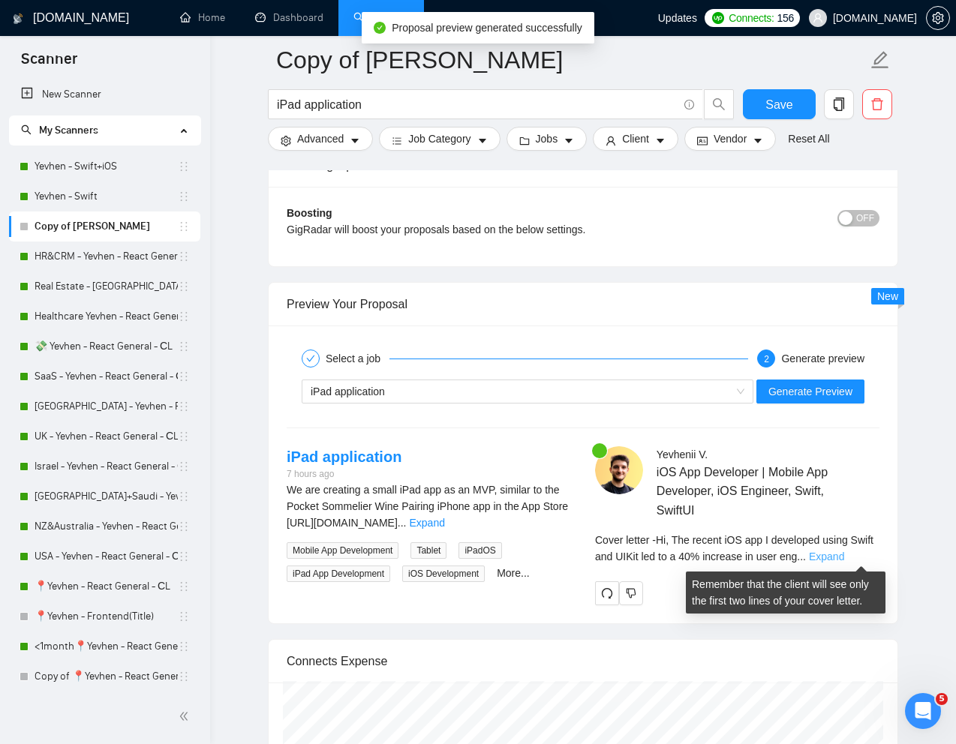
click at [844, 556] on link "Expand" at bounding box center [826, 557] width 35 height 12
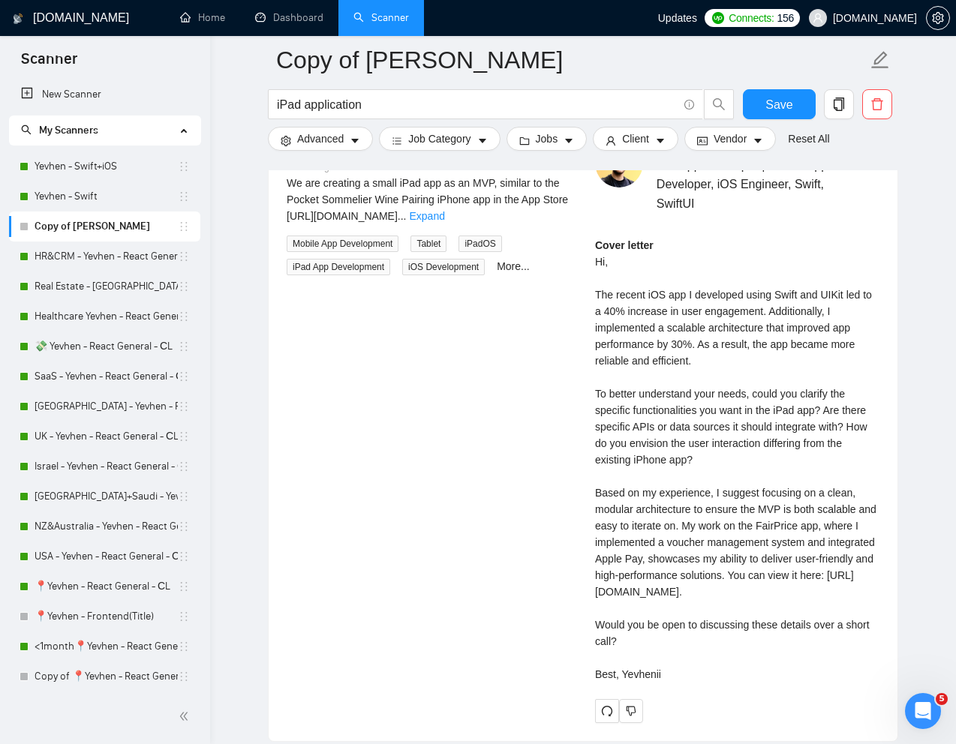
scroll to position [3025, 0]
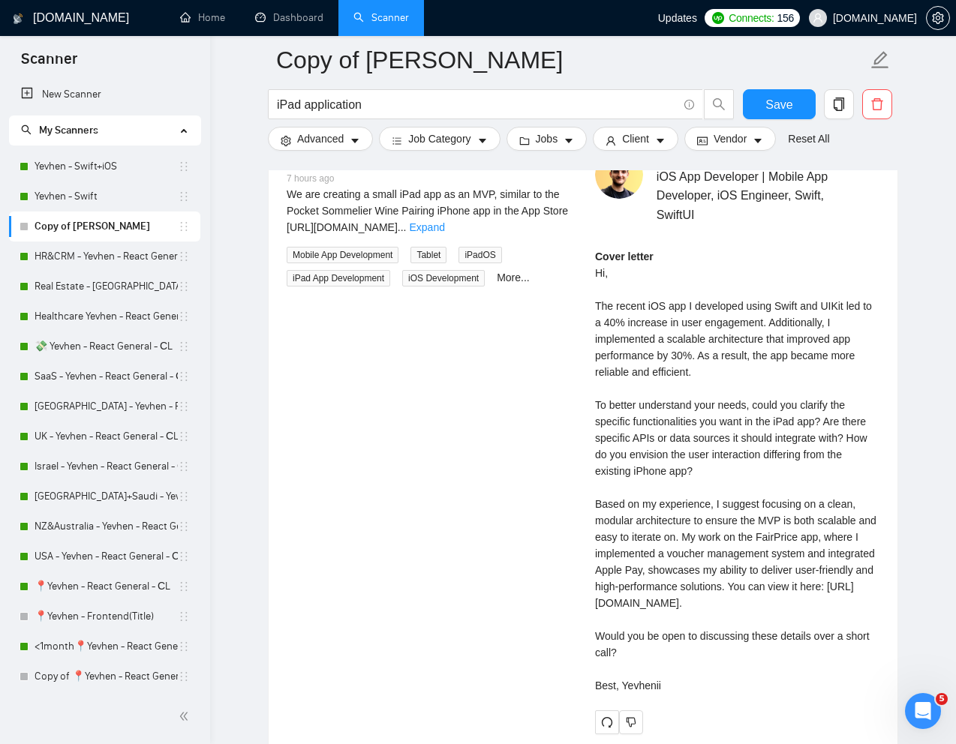
click at [608, 323] on div "Cover letter Hi, The recent iOS app I developed using Swift and UIKit led to a …" at bounding box center [737, 471] width 284 height 446
click at [595, 304] on div "Cover letter Hi, The recent iOS app I developed using Swift and UIKit led to a …" at bounding box center [737, 471] width 284 height 446
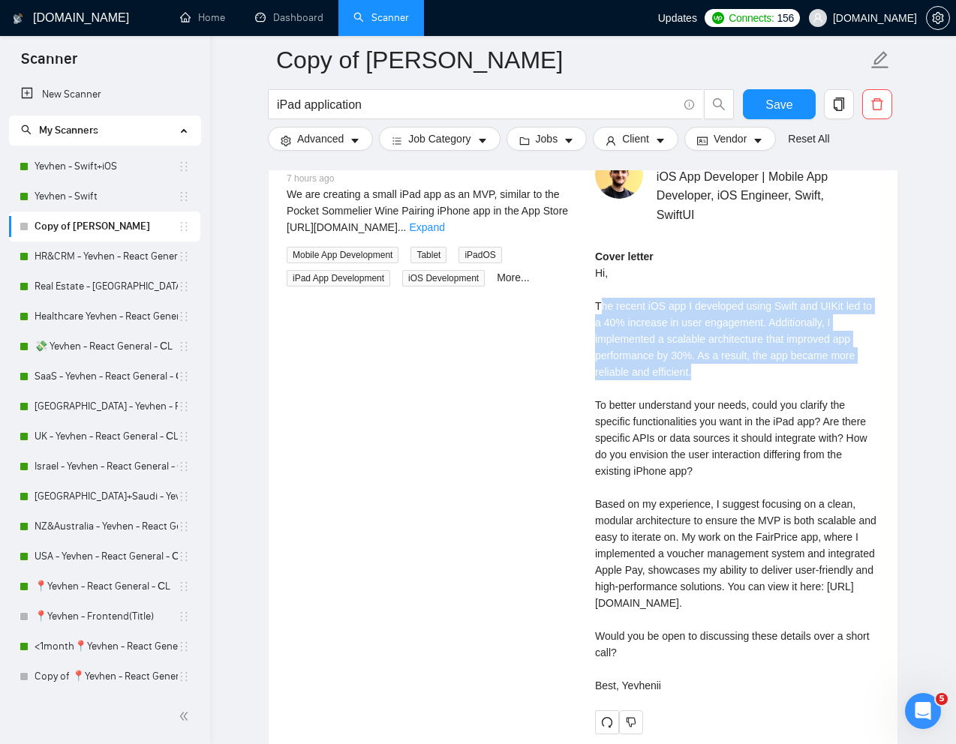
drag, startPoint x: 599, startPoint y: 305, endPoint x: 704, endPoint y: 368, distance: 122.1
click at [704, 368] on div "Cover letter Hi, The recent iOS app I developed using Swift and UIKit led to a …" at bounding box center [737, 471] width 284 height 446
drag, startPoint x: 702, startPoint y: 372, endPoint x: 590, endPoint y: 305, distance: 130.2
click at [590, 305] on div "Yevhenii V . iOS App Developer | Mobile App Developer, iOS Engineer, Swift, Swi…" at bounding box center [737, 442] width 308 height 583
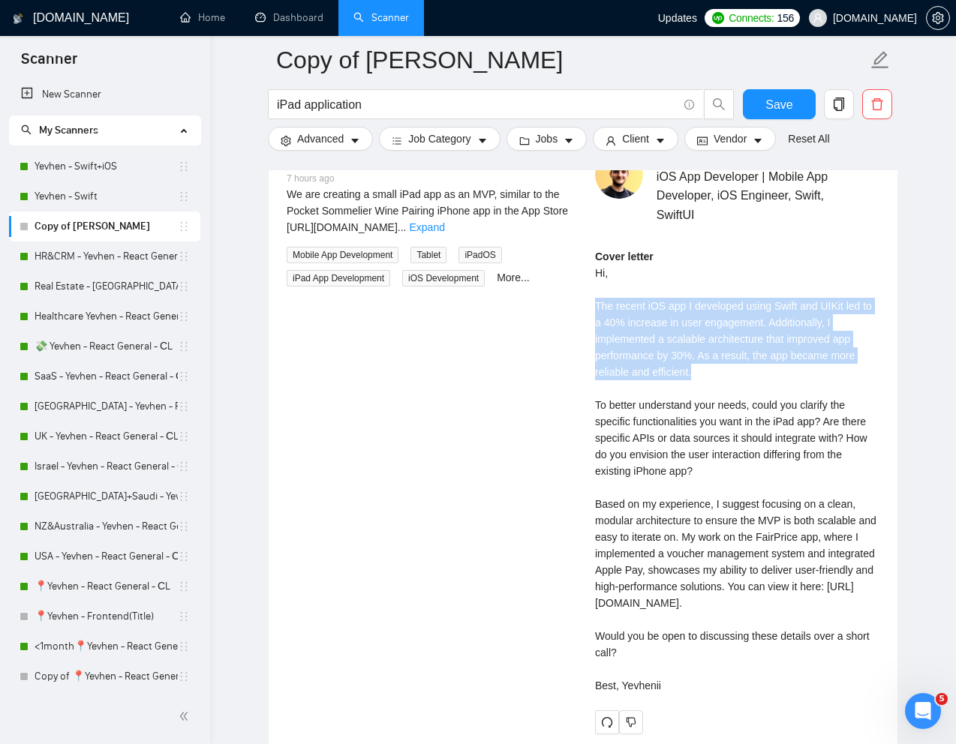
copy div "The recent iOS app I developed using Swift and UIKit led to a 40% increase in u…"
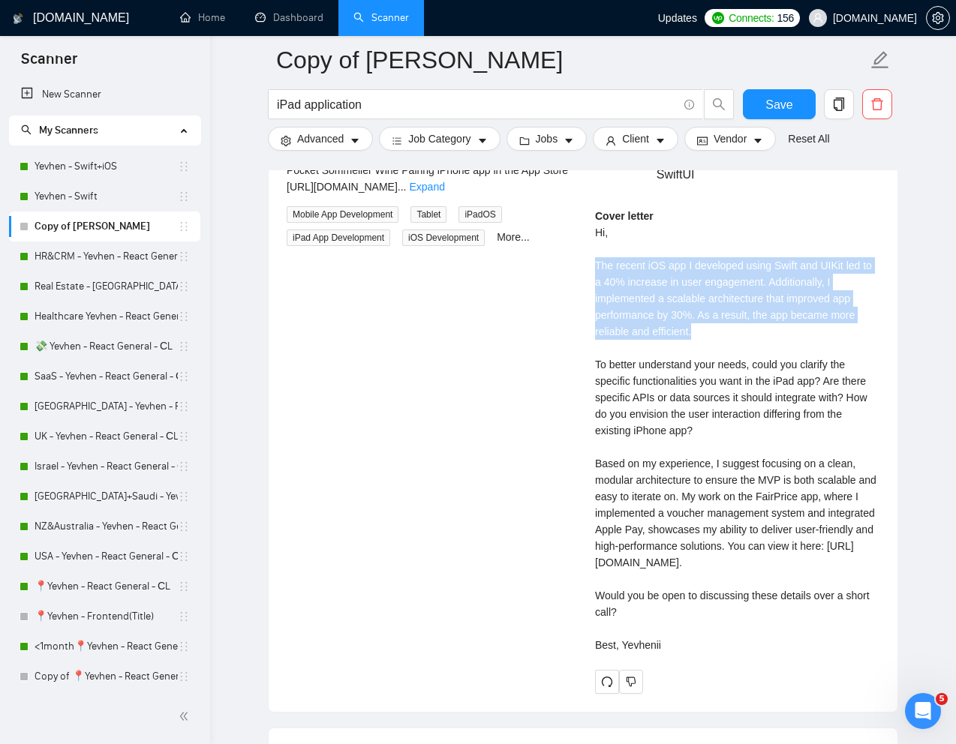
scroll to position [3084, 0]
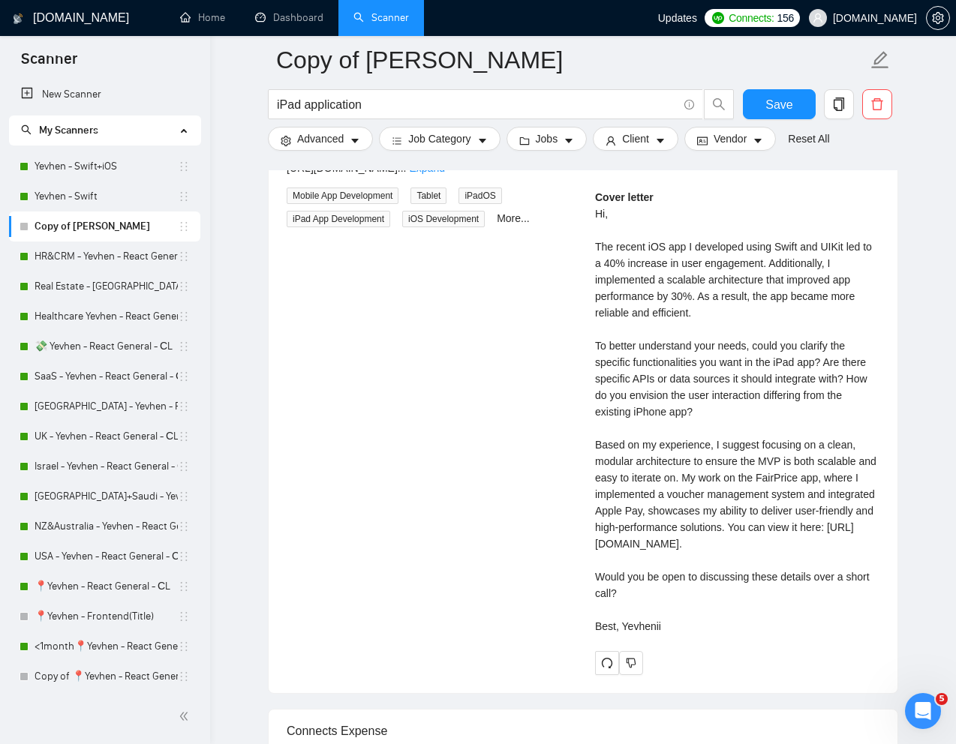
click at [642, 627] on div "Cover letter Hi, The recent iOS app I developed using Swift and UIKit led to a …" at bounding box center [737, 412] width 284 height 446
drag, startPoint x: 651, startPoint y: 627, endPoint x: 579, endPoint y: 616, distance: 72.9
click at [579, 616] on div "iPad application 7 hours ago We are creating a small iPad app as an MVP, simila…" at bounding box center [583, 383] width 617 height 583
copy div "Would you be open to discussing these details over a short call?"
